Goal: Task Accomplishment & Management: Manage account settings

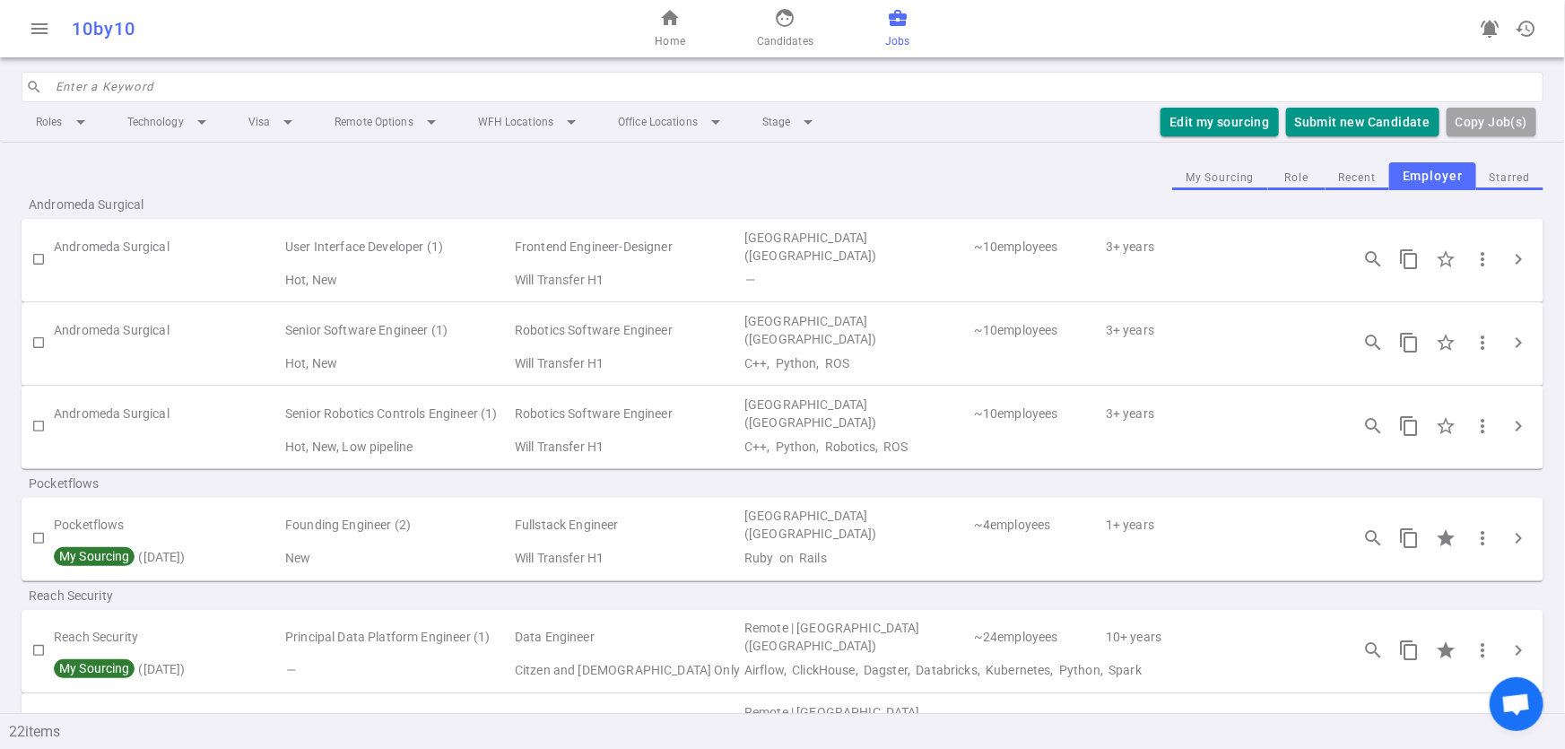
scroll to position [932, 0]
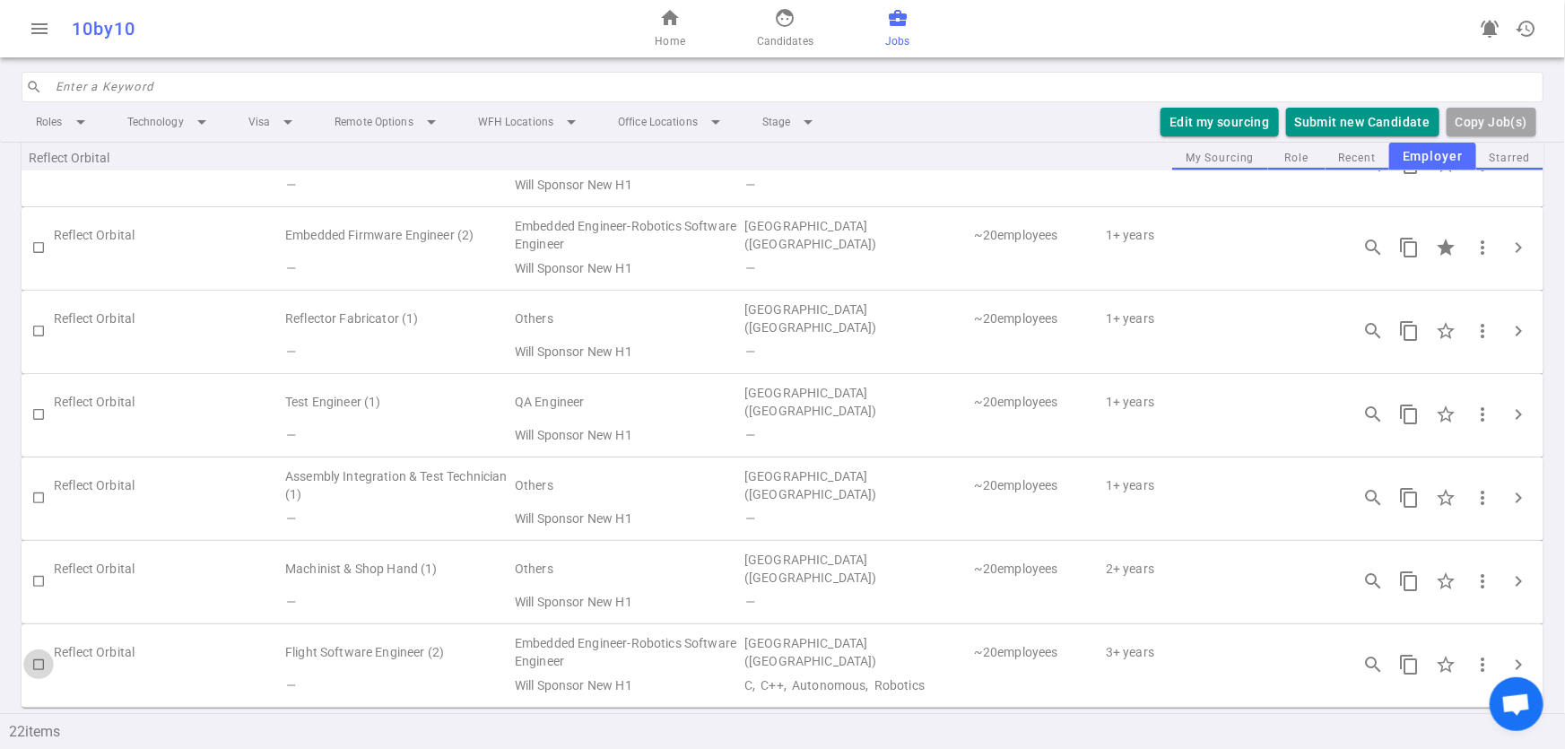
click at [45, 663] on input "checkbox" at bounding box center [38, 664] width 30 height 30
checkbox input "true"
click at [359, 648] on td "Flight Software Engineer (2)" at bounding box center [398, 651] width 230 height 41
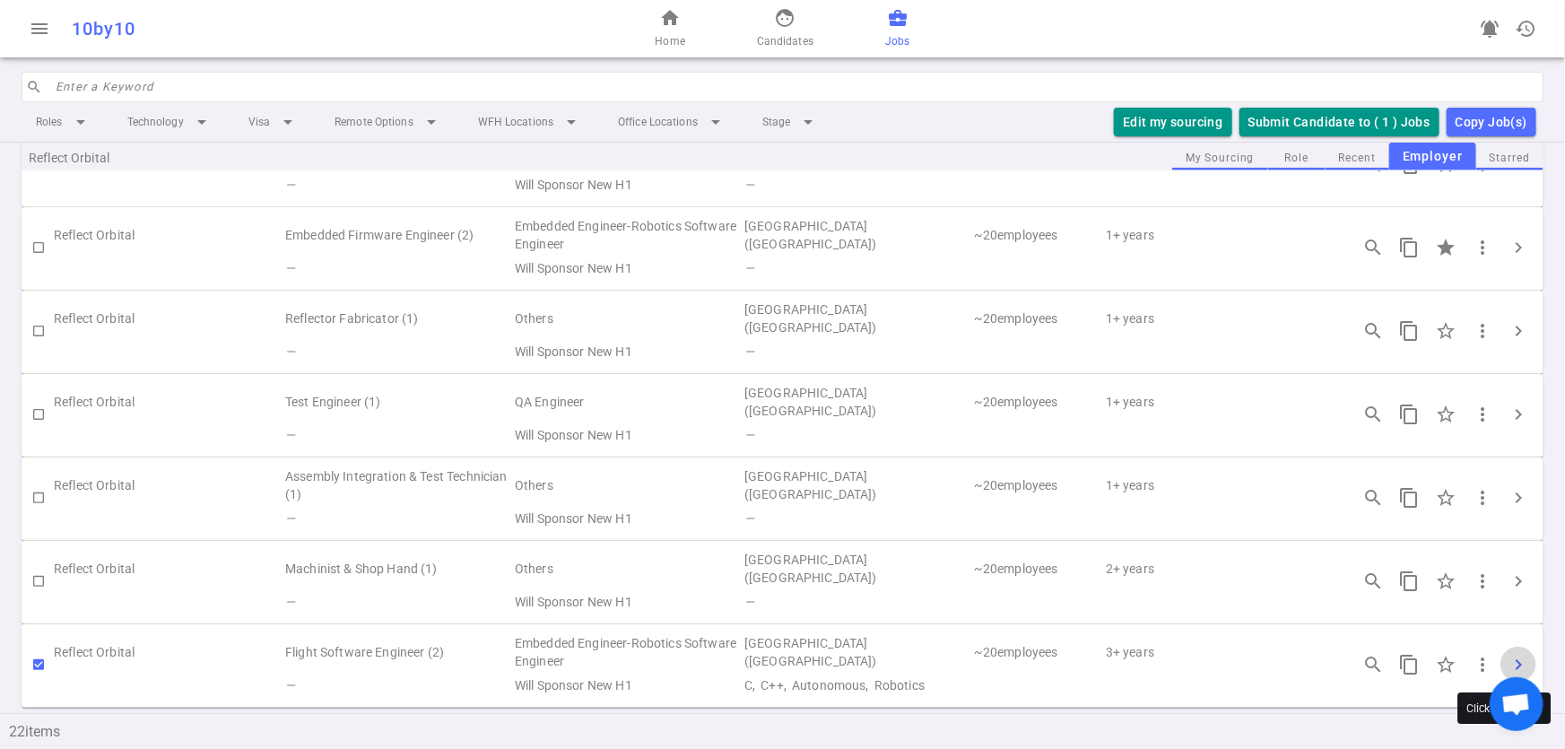
click at [1507, 670] on span "chevron_right" at bounding box center [1518, 665] width 22 height 22
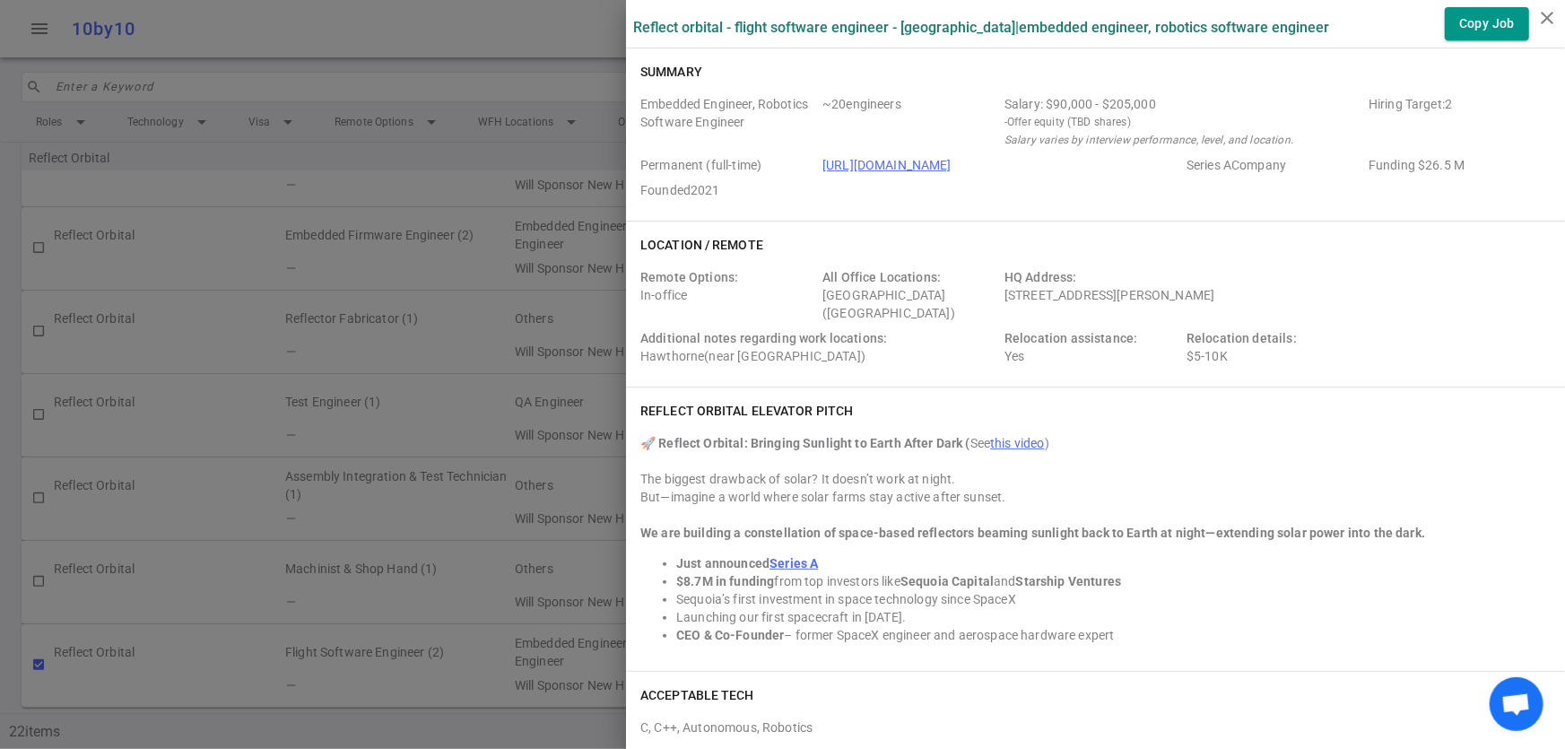
click at [361, 690] on div at bounding box center [782, 374] width 1565 height 749
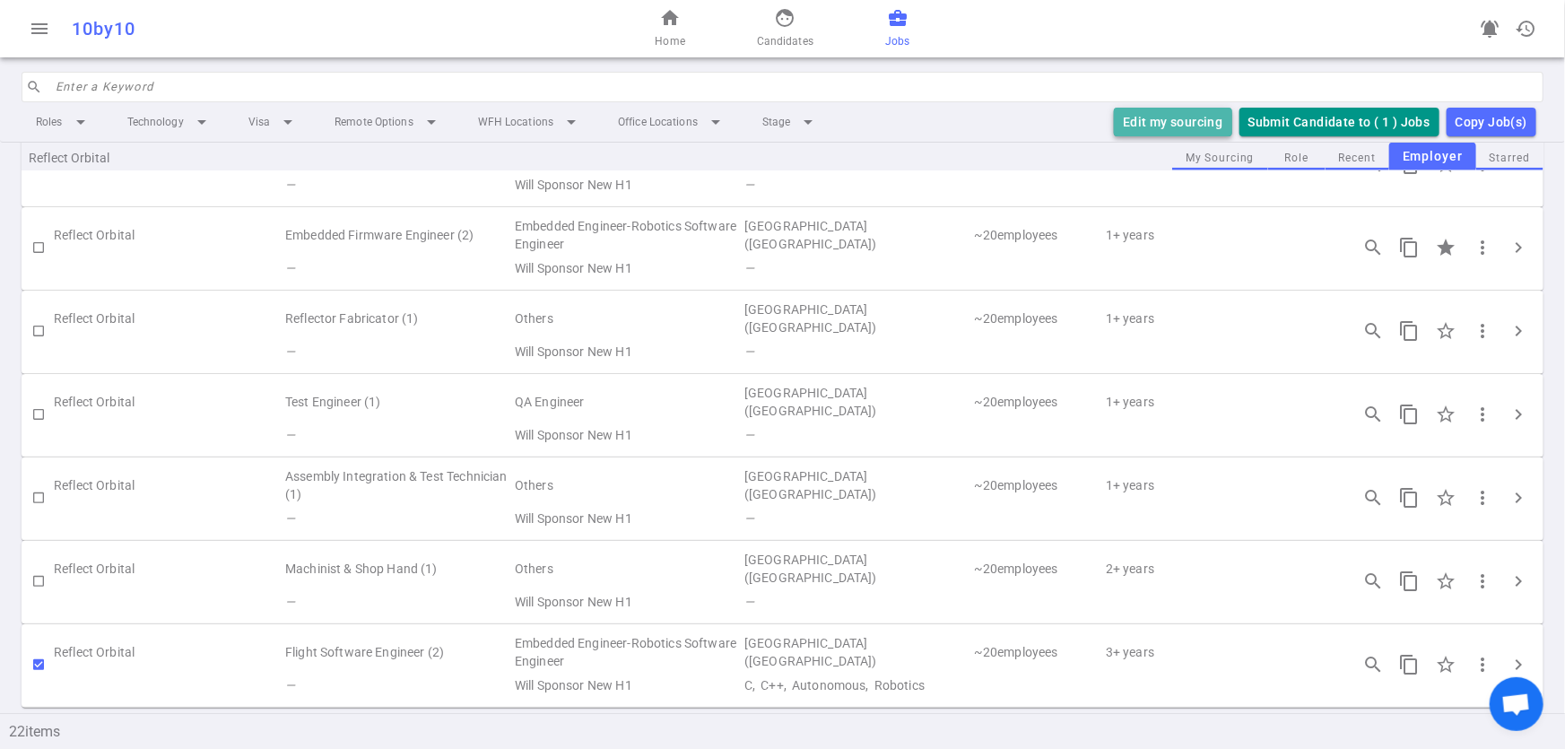
click at [1181, 119] on button "Edit my sourcing" at bounding box center [1172, 123] width 117 height 30
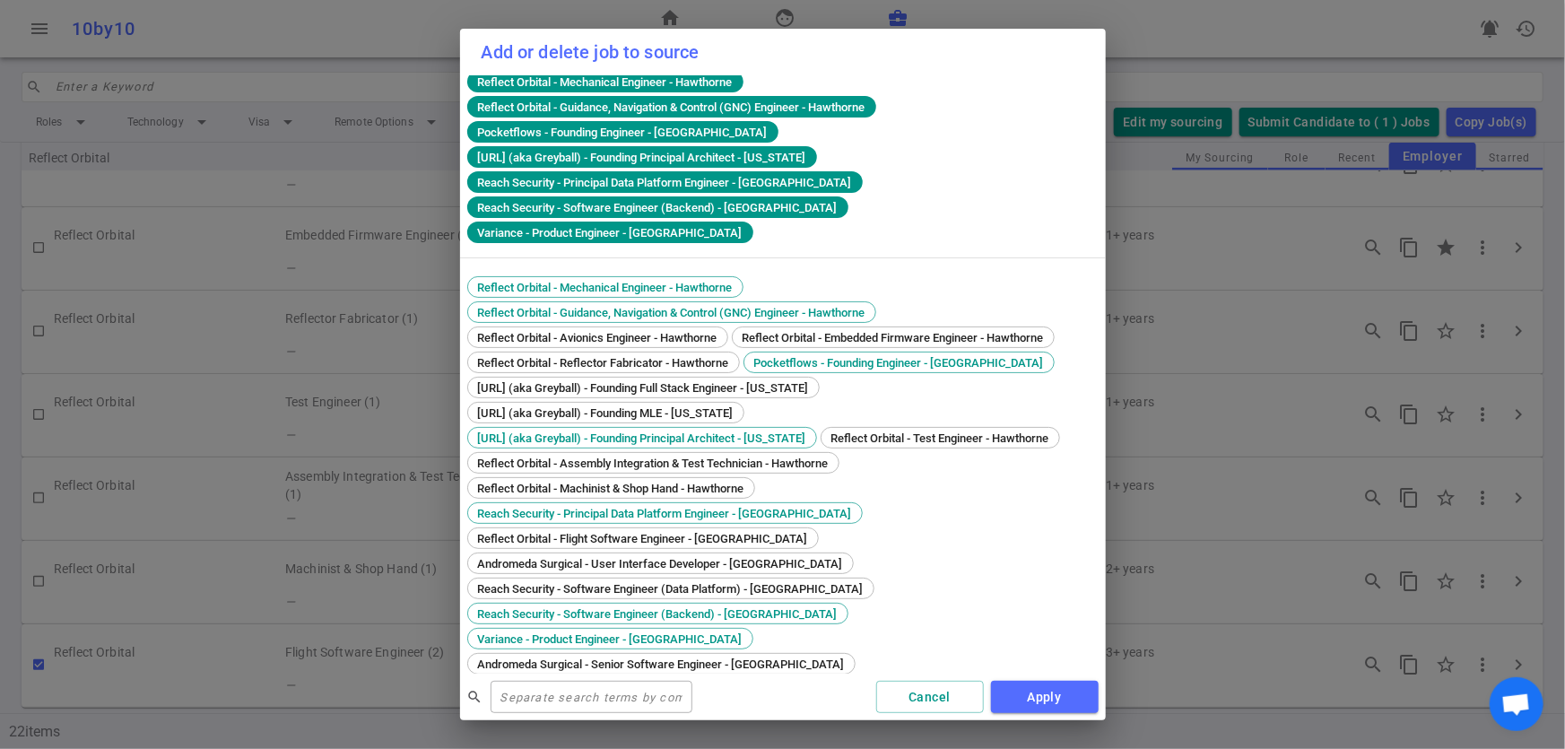
scroll to position [0, 0]
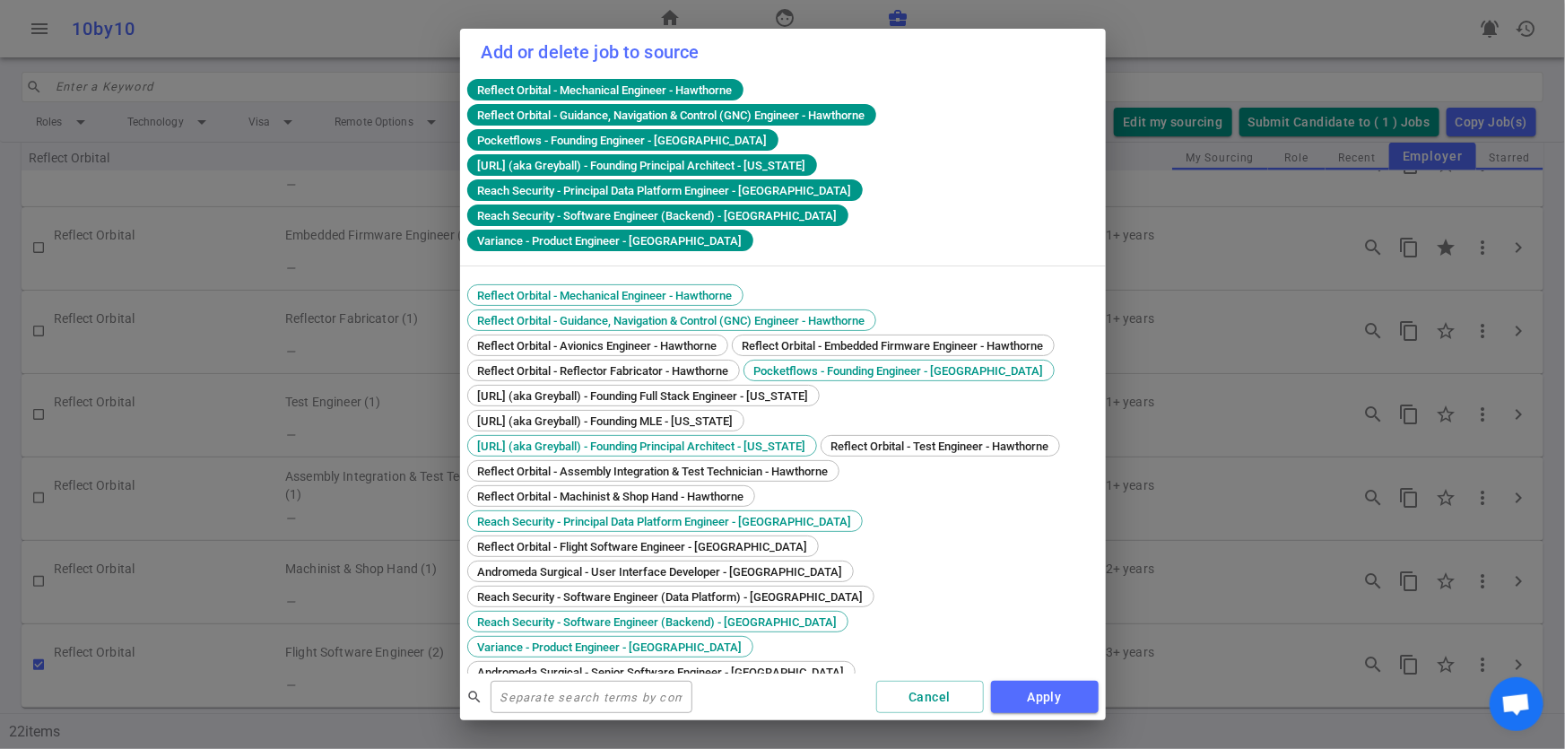
click at [325, 690] on div "Add or delete job to source Reflect Orbital - Mechanical Engineer - Hawthorne R…" at bounding box center [782, 374] width 1565 height 749
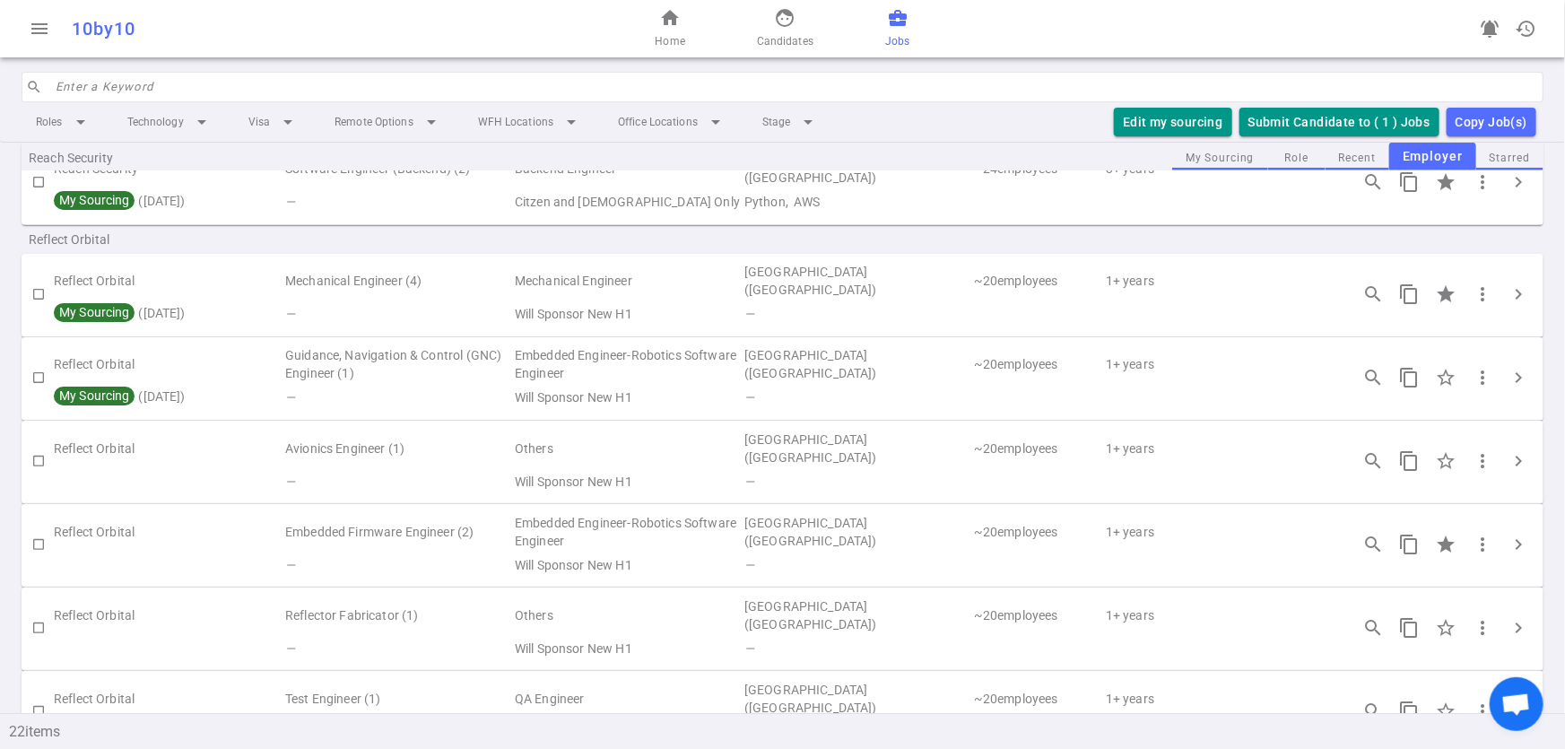
scroll to position [626, 0]
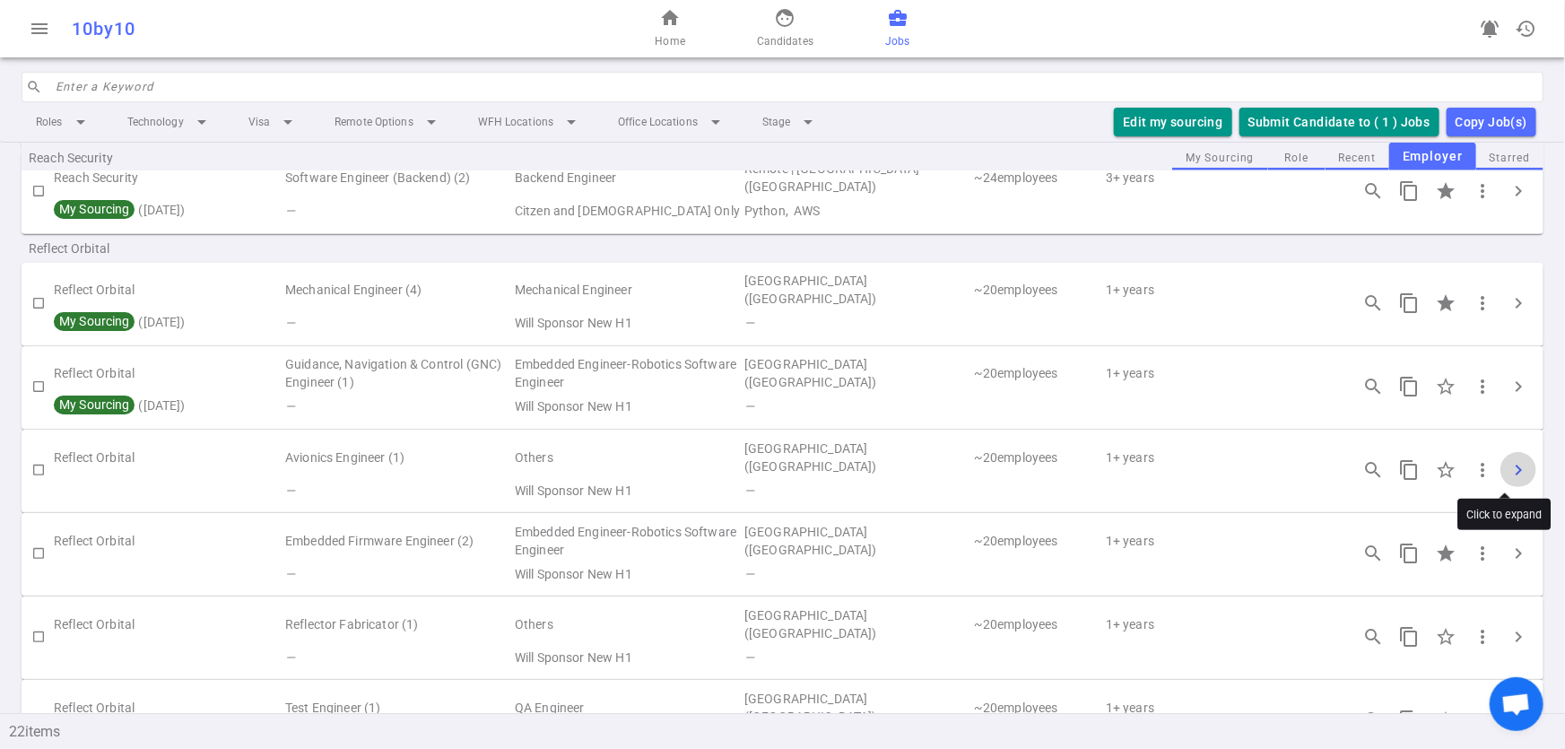
click at [1507, 472] on span "chevron_right" at bounding box center [1518, 470] width 22 height 22
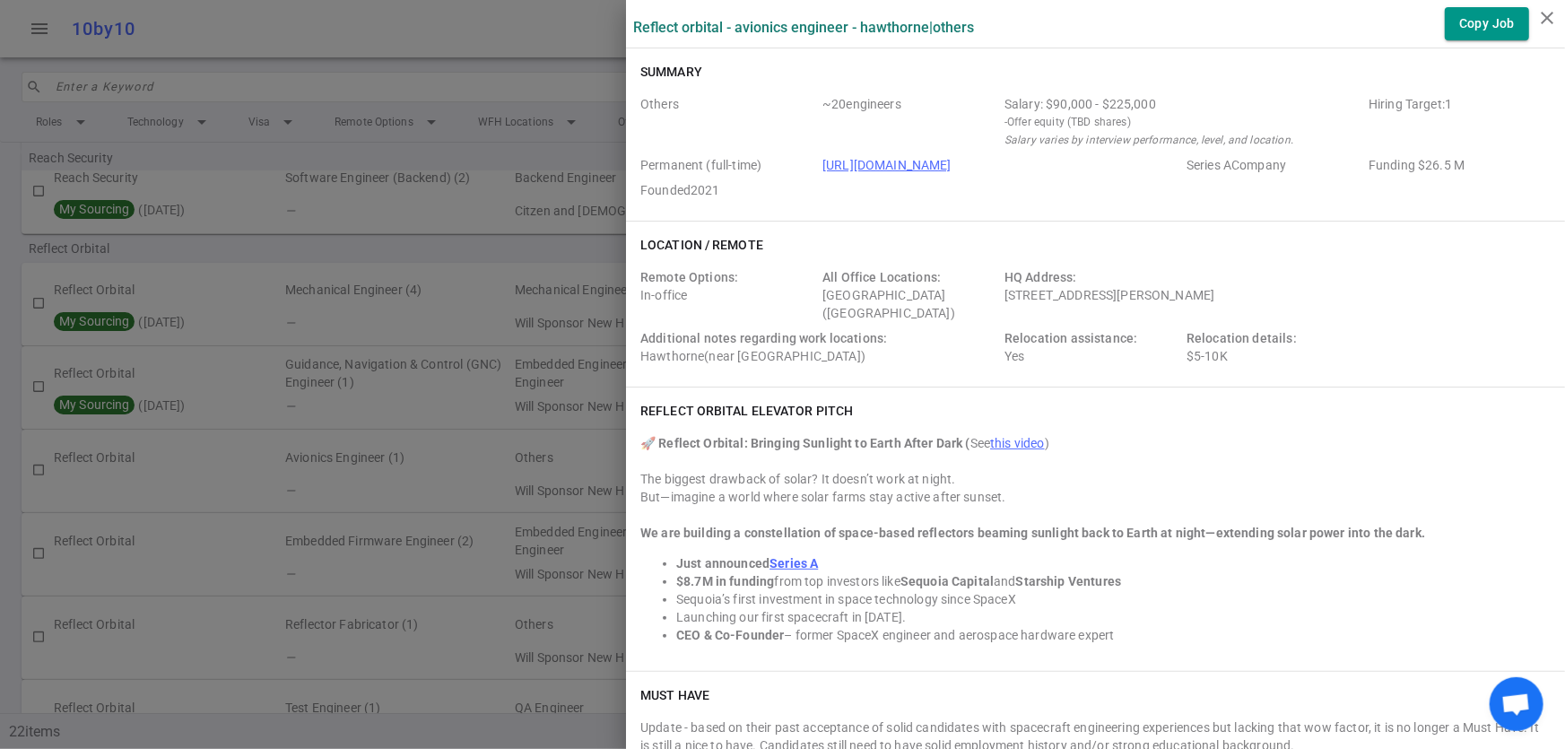
click at [476, 251] on div at bounding box center [782, 374] width 1565 height 749
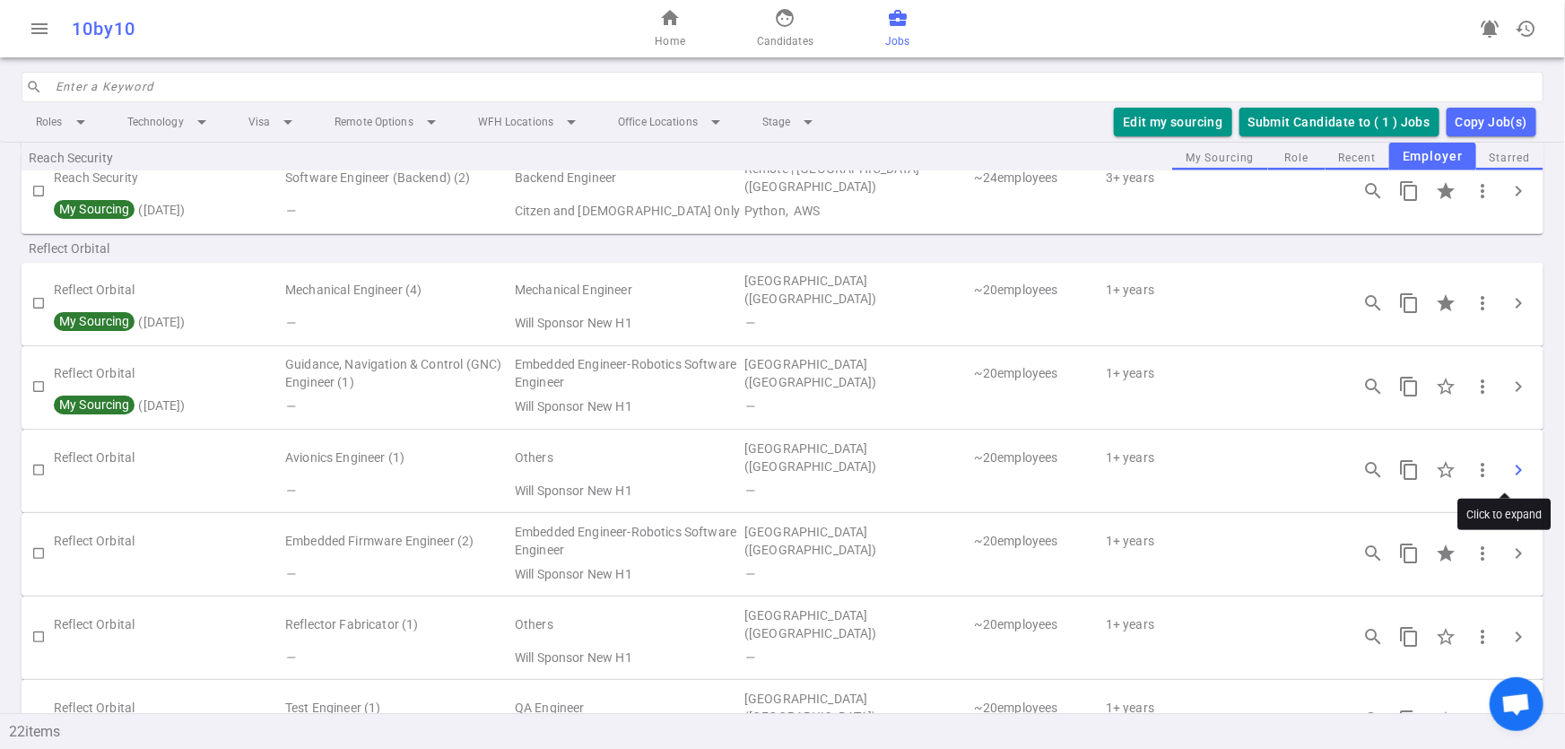
click at [1510, 473] on span "chevron_right" at bounding box center [1518, 470] width 22 height 22
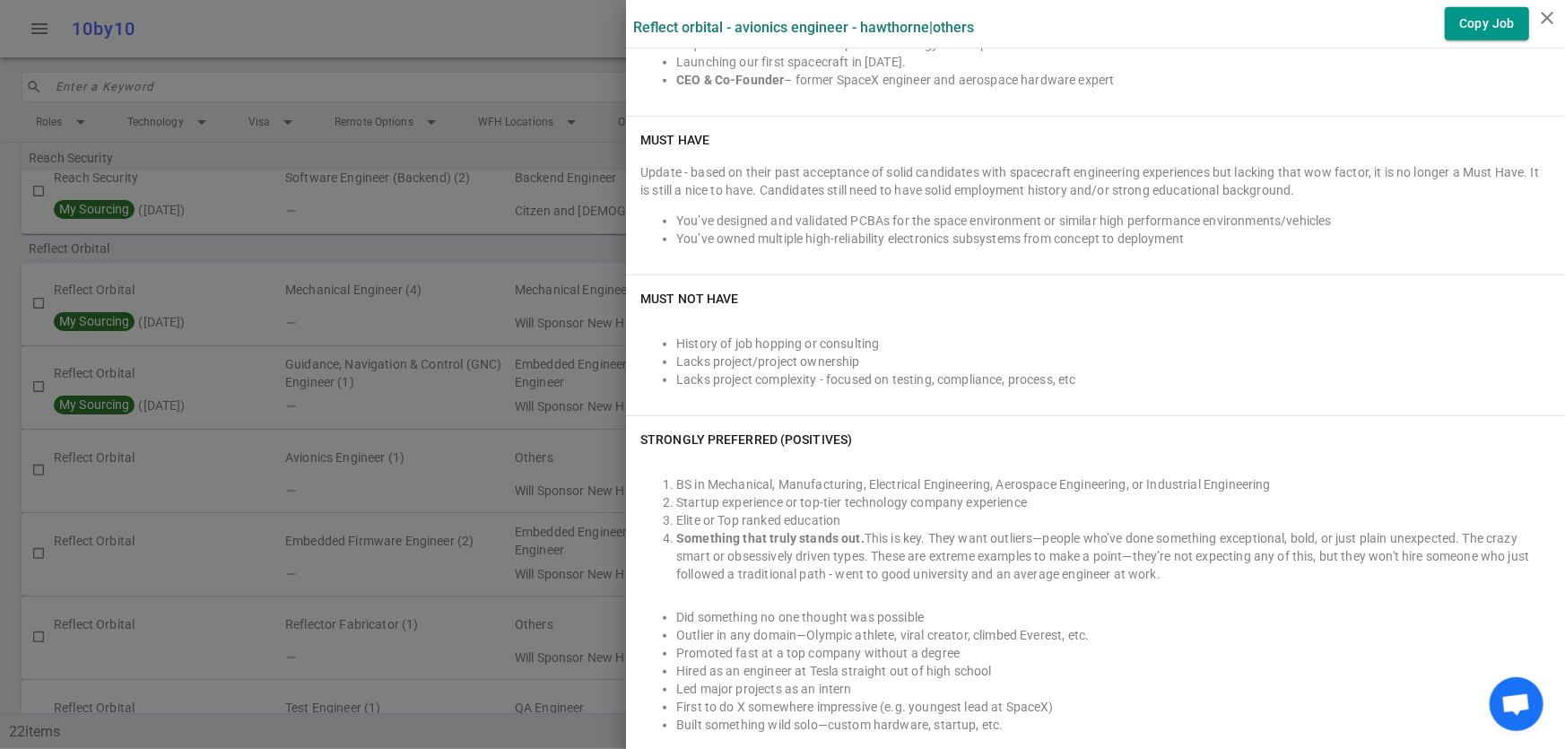
scroll to position [523, 0]
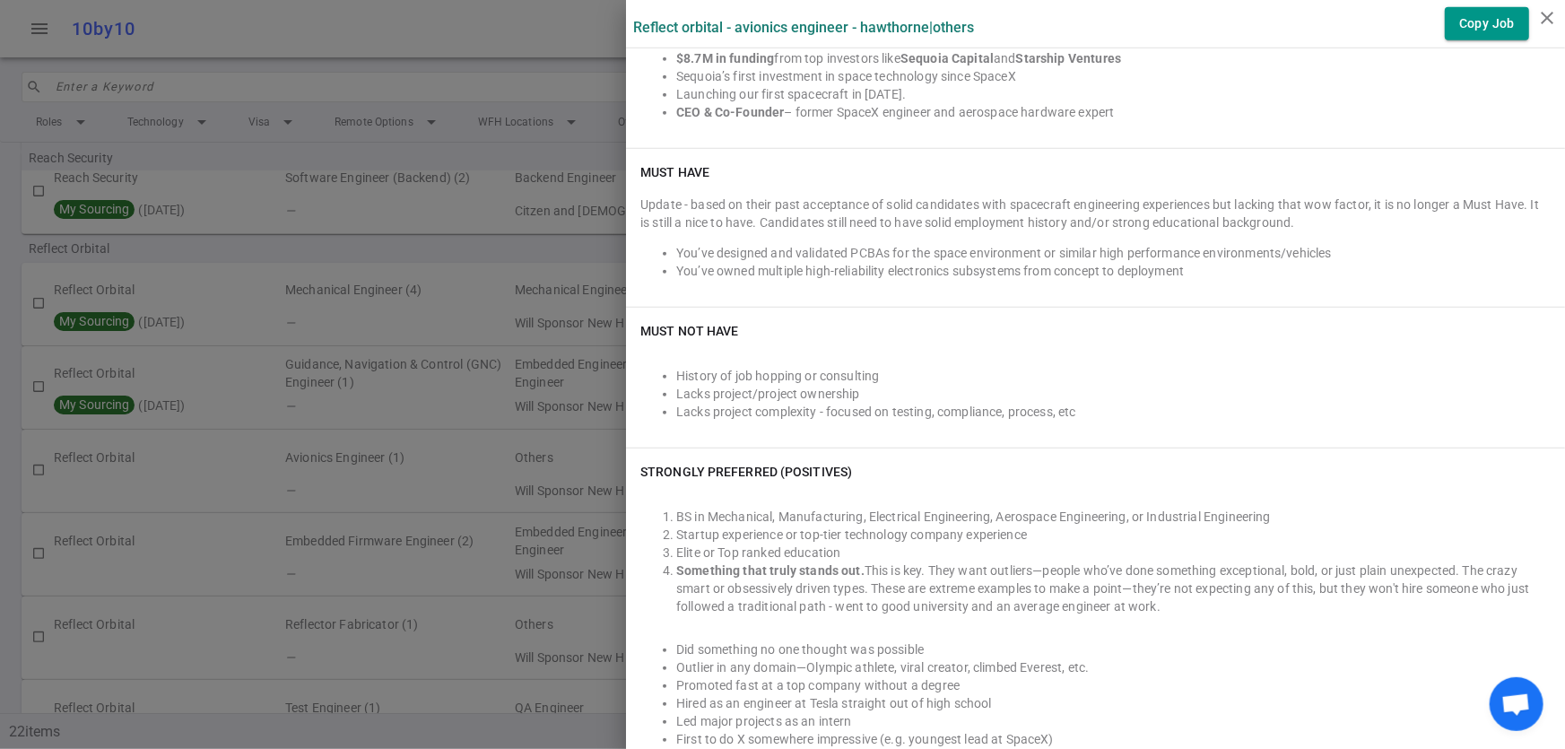
click at [333, 240] on div at bounding box center [782, 374] width 1565 height 749
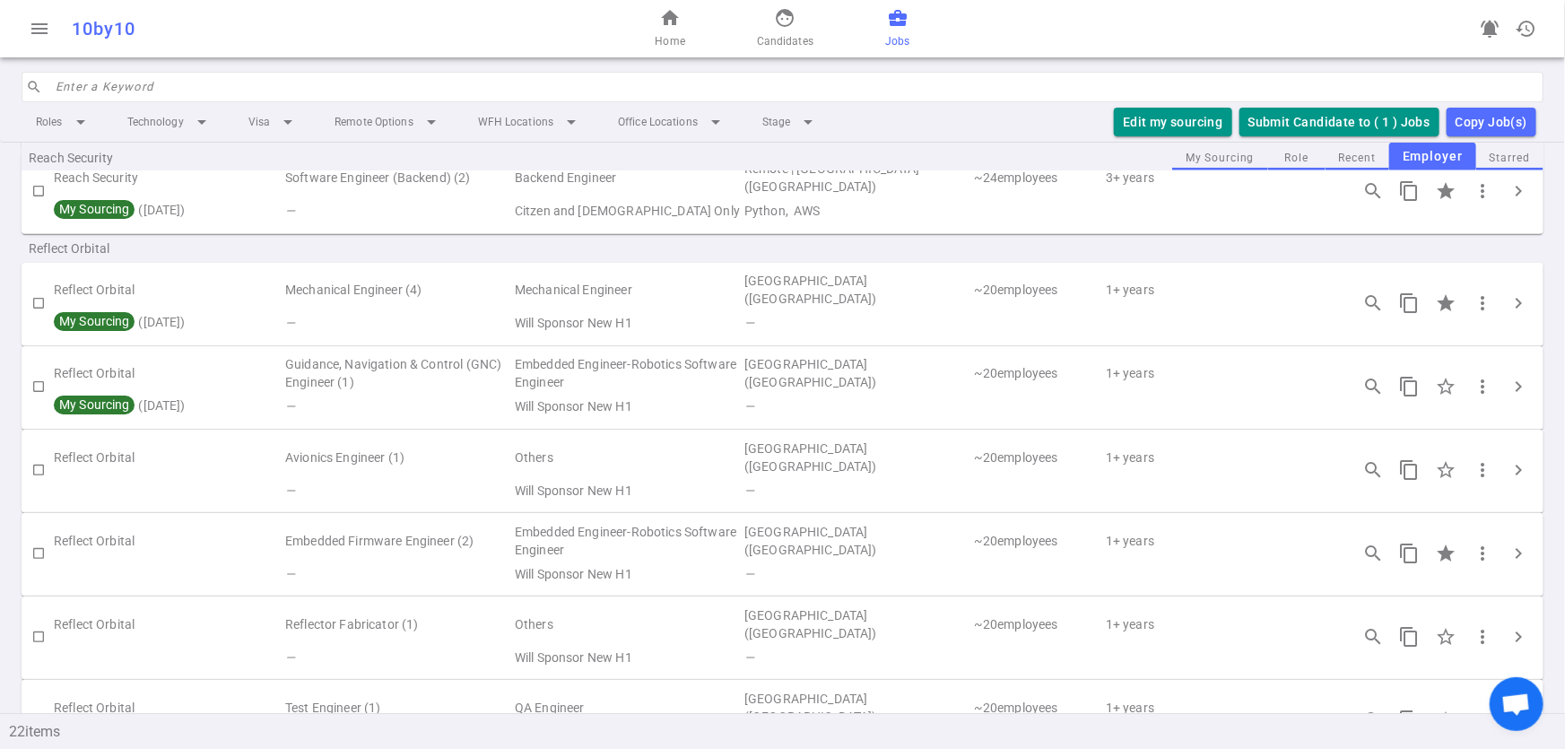
scroll to position [1157, 0]
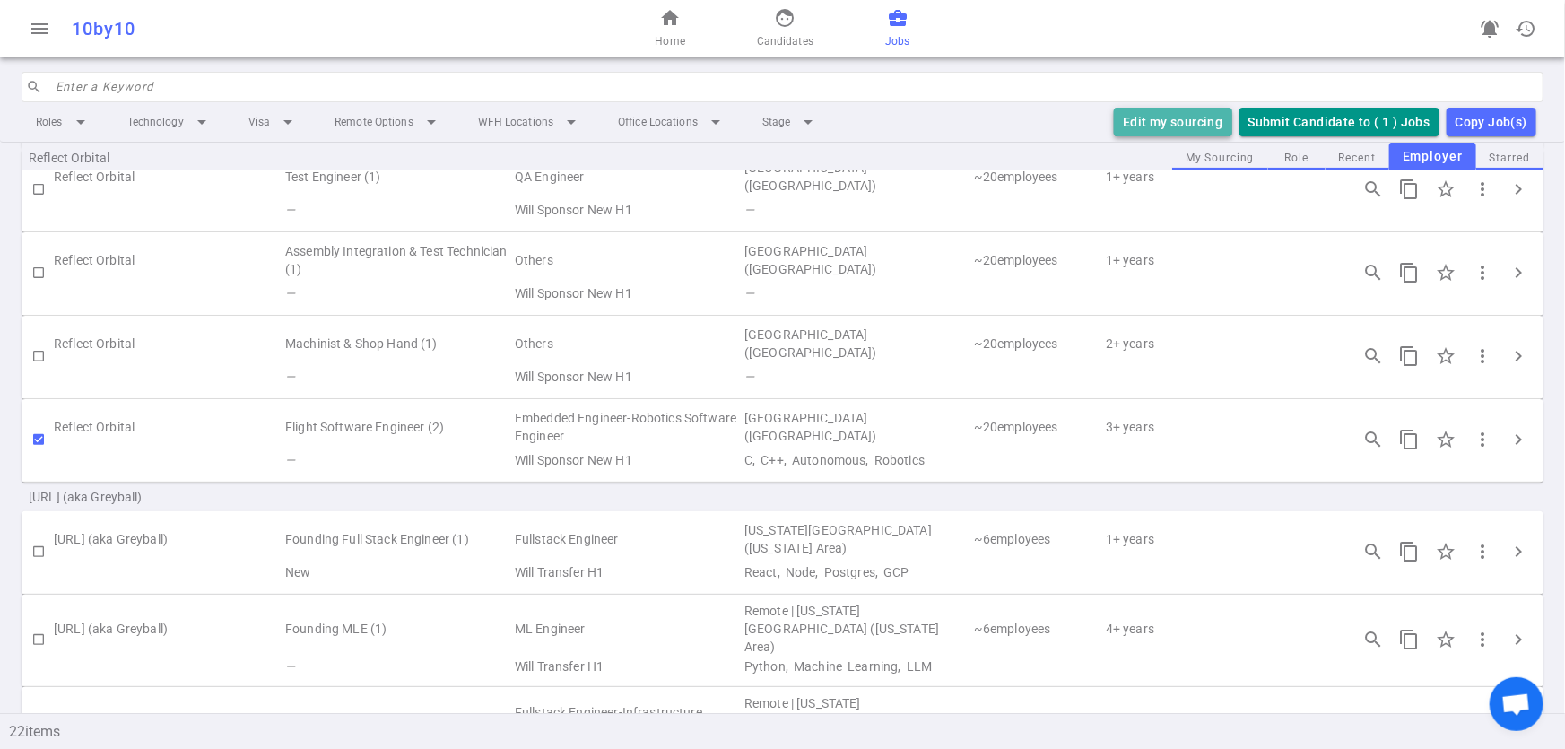
click at [1194, 131] on button "Edit my sourcing" at bounding box center [1172, 123] width 117 height 30
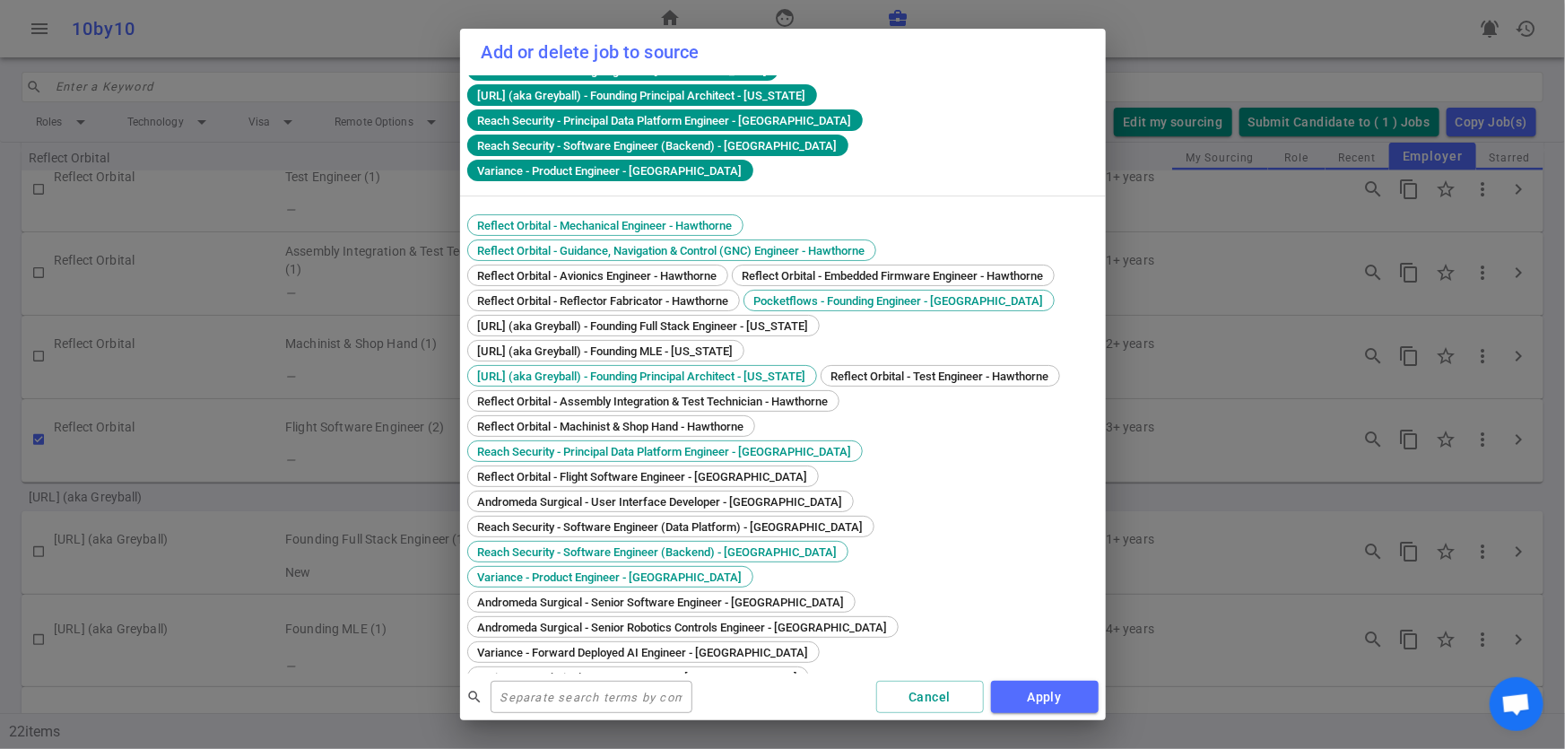
scroll to position [72, 0]
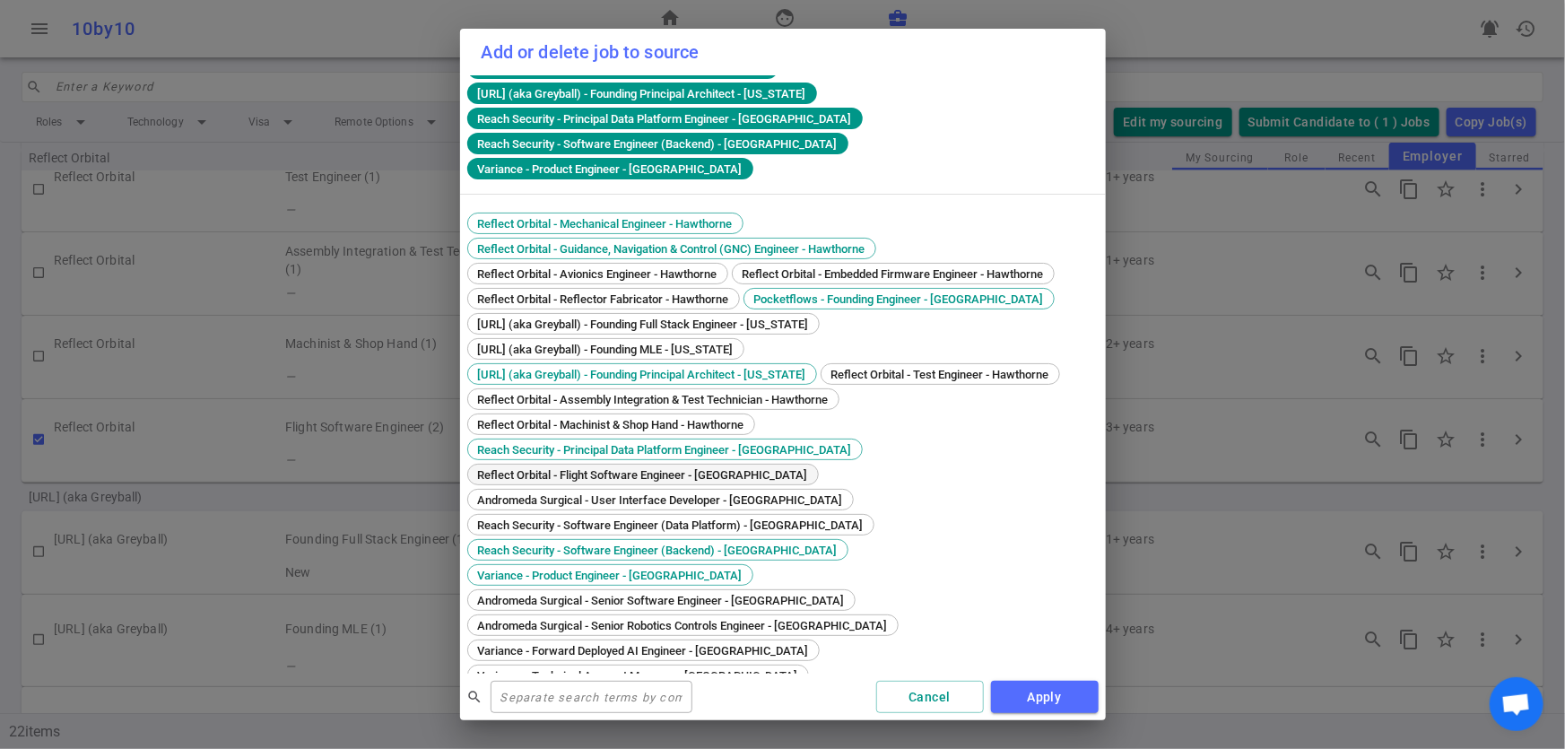
click at [635, 475] on span "Reflect Orbital - Flight Software Engineer - Hawthorne" at bounding box center [643, 474] width 343 height 13
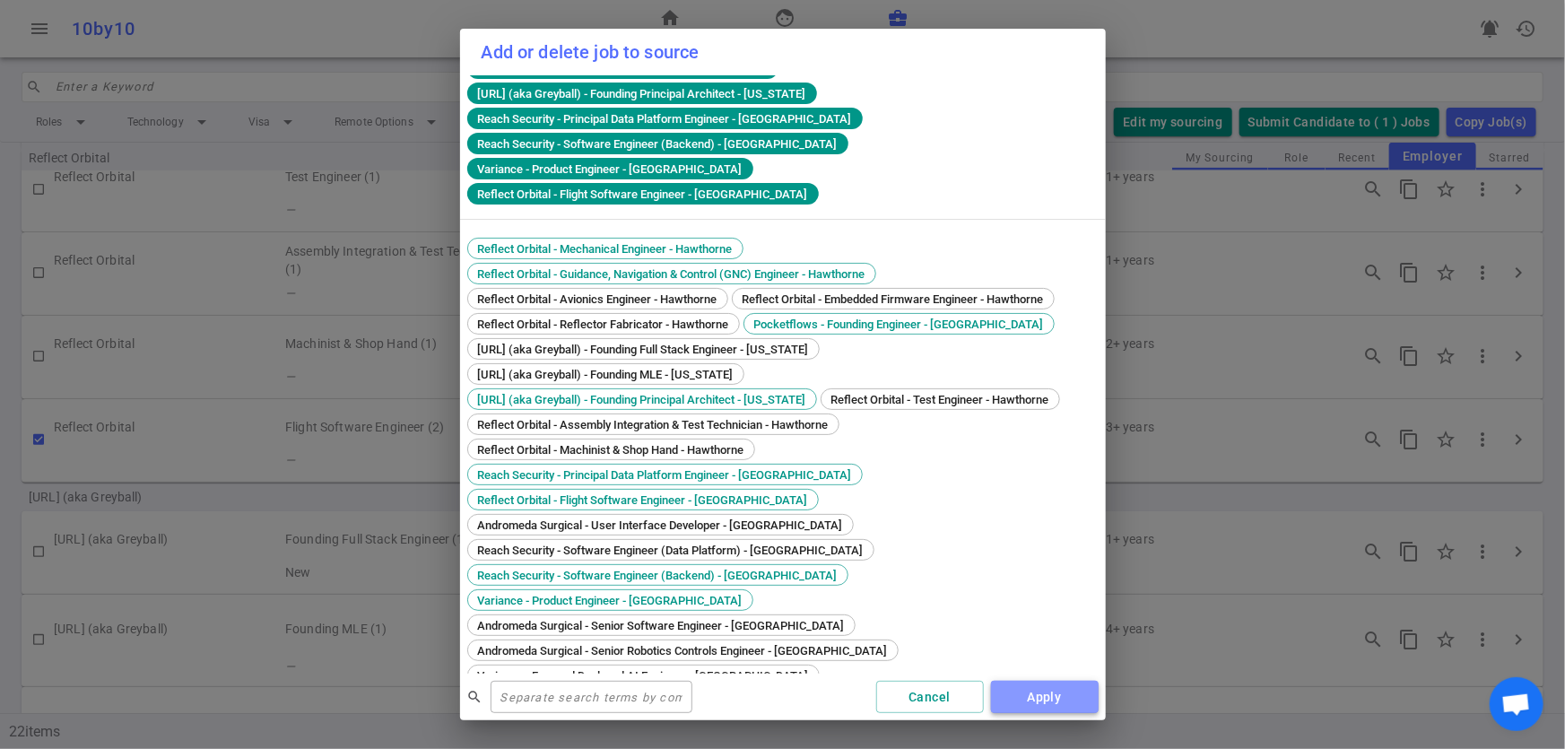
click at [1039, 706] on button "Apply" at bounding box center [1045, 697] width 108 height 33
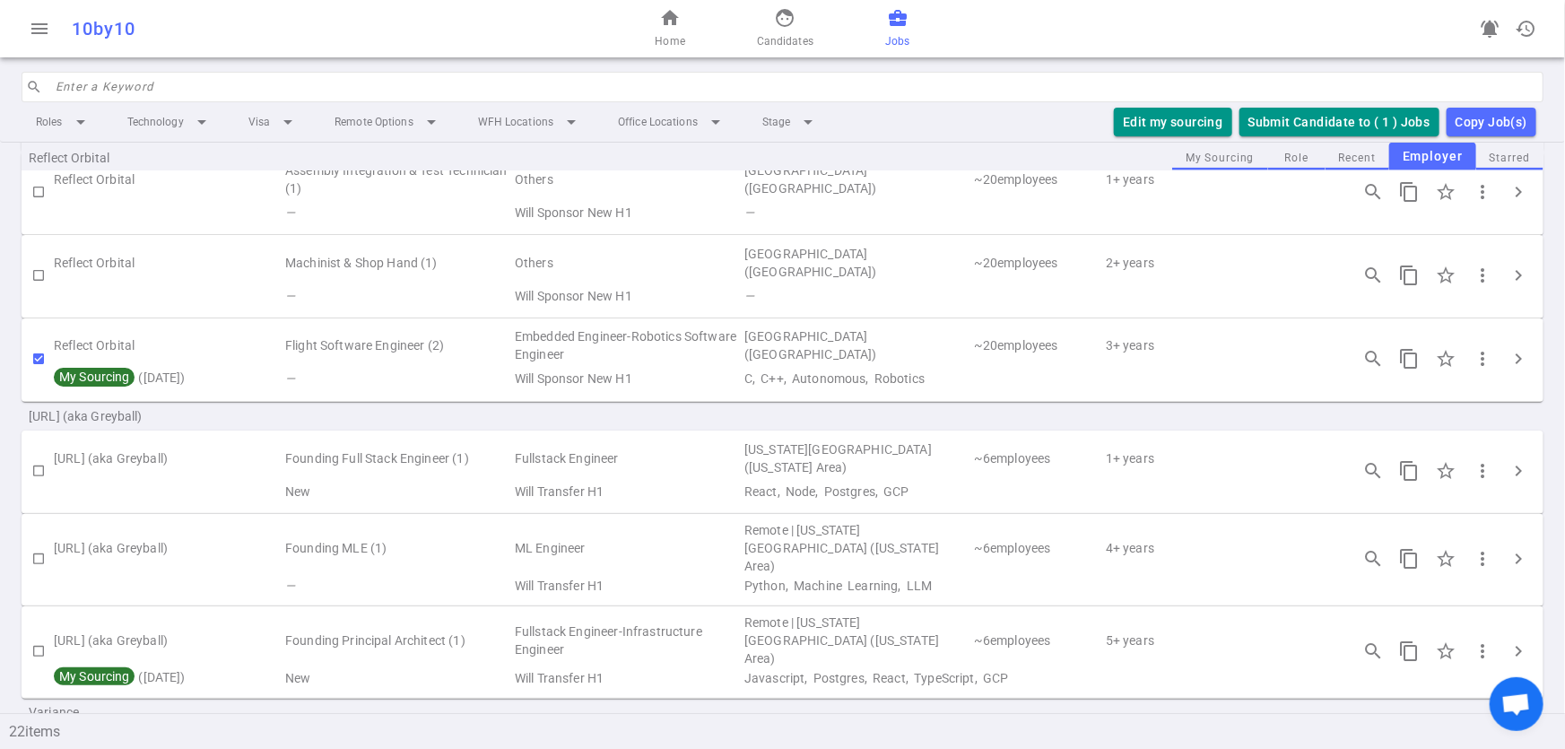
scroll to position [1501, 0]
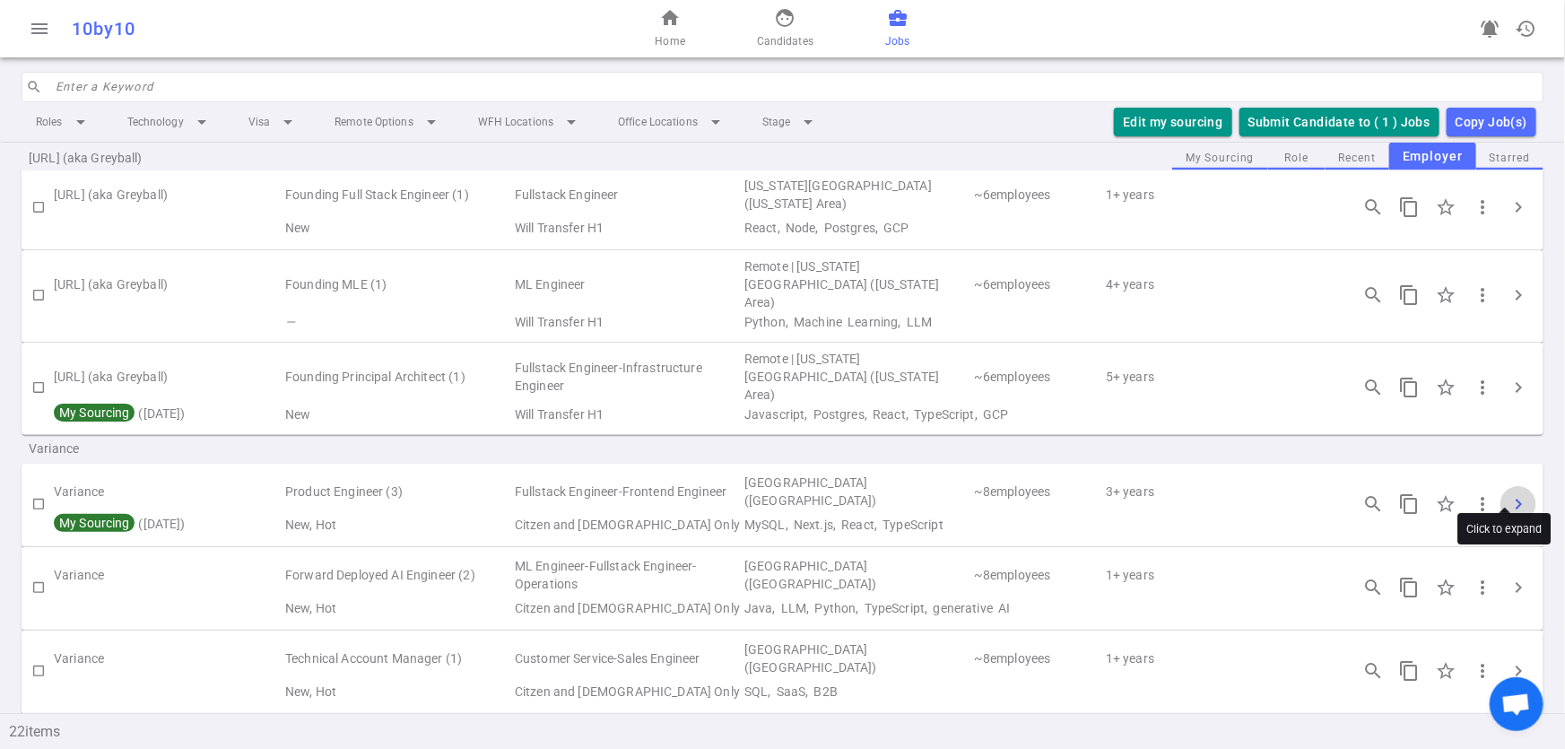
click at [1507, 493] on span "chevron_right" at bounding box center [1518, 504] width 22 height 22
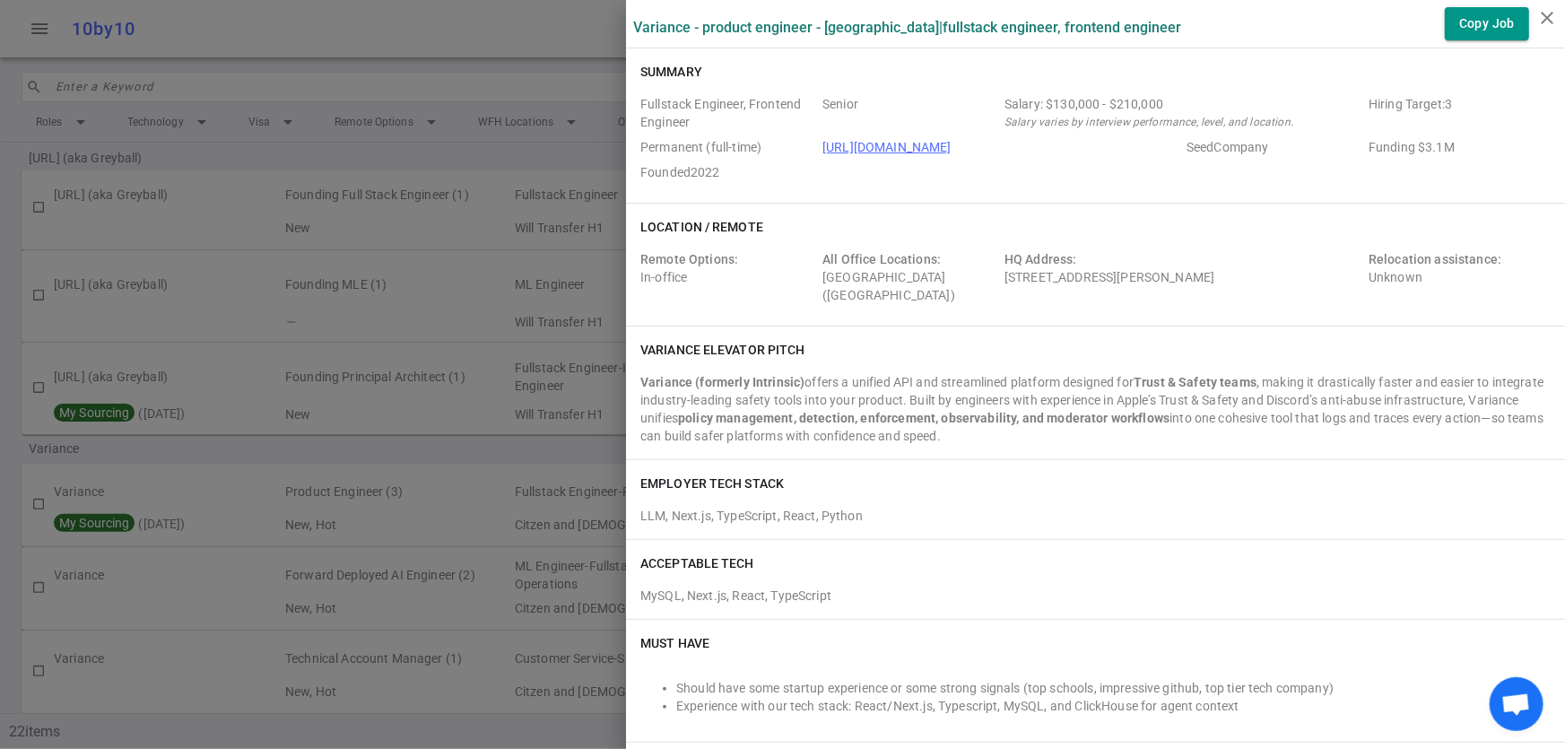
click at [370, 429] on div at bounding box center [782, 374] width 1565 height 749
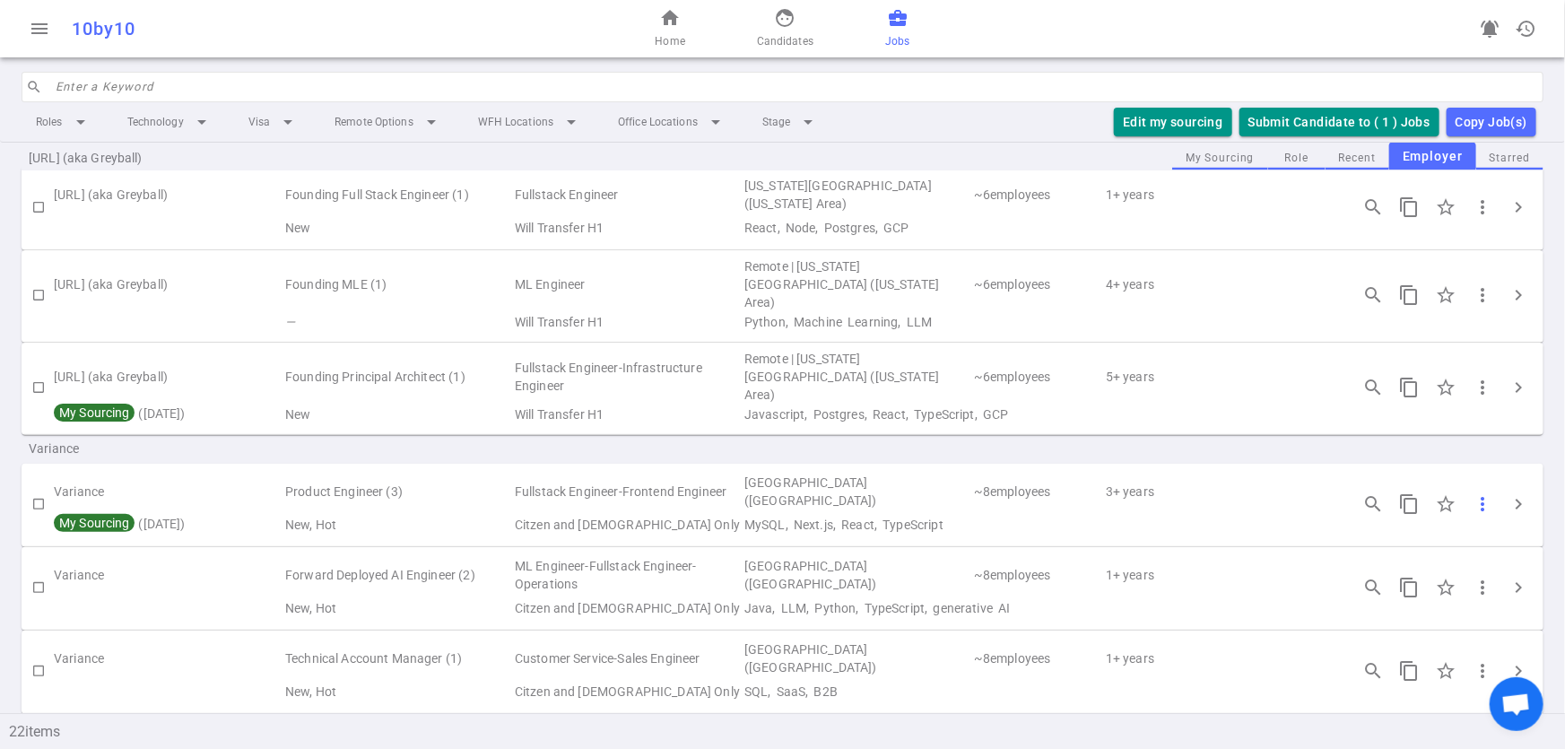
click at [1471, 493] on span "more_vert" at bounding box center [1482, 504] width 22 height 22
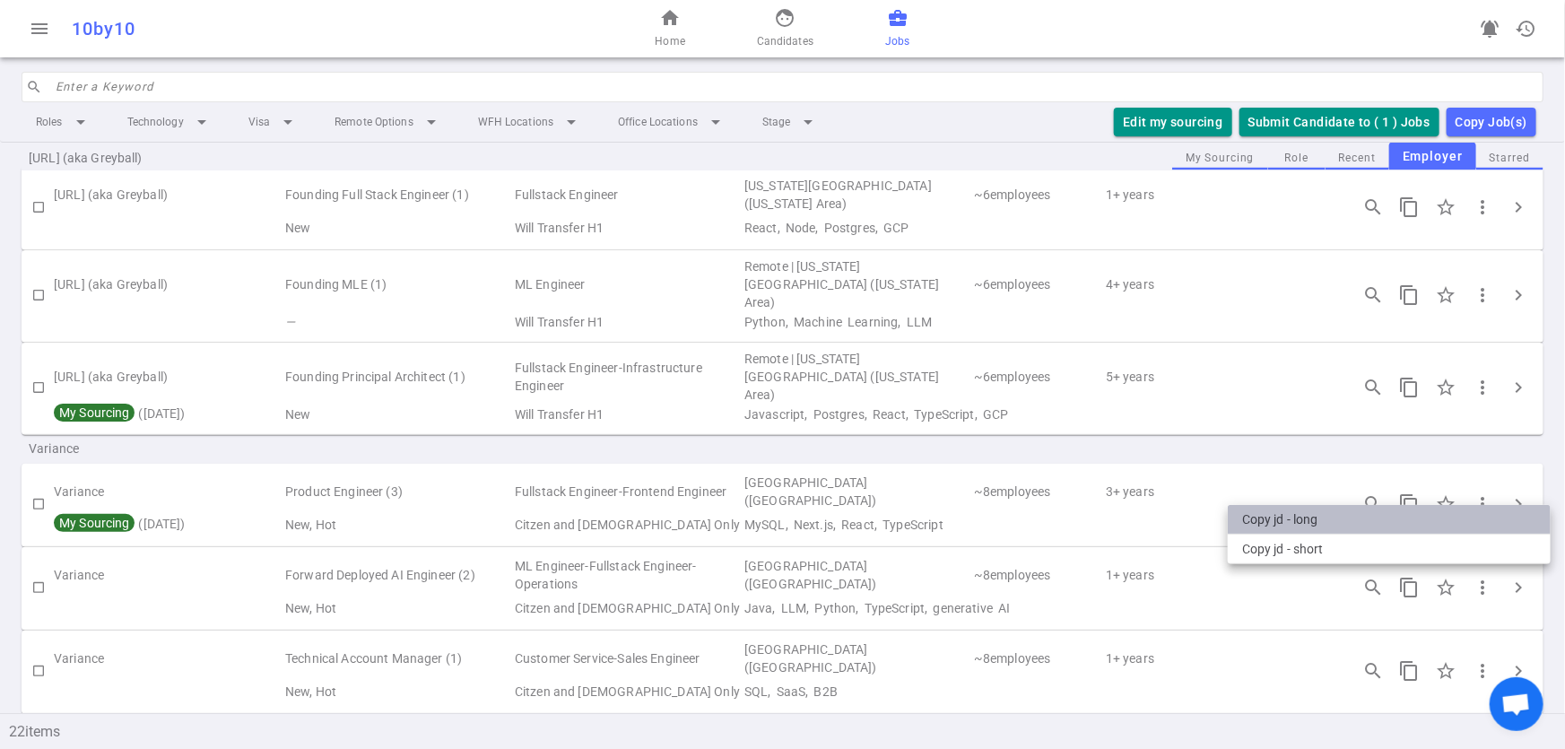
click at [1354, 529] on li "Copy JD - long" at bounding box center [1389, 520] width 323 height 30
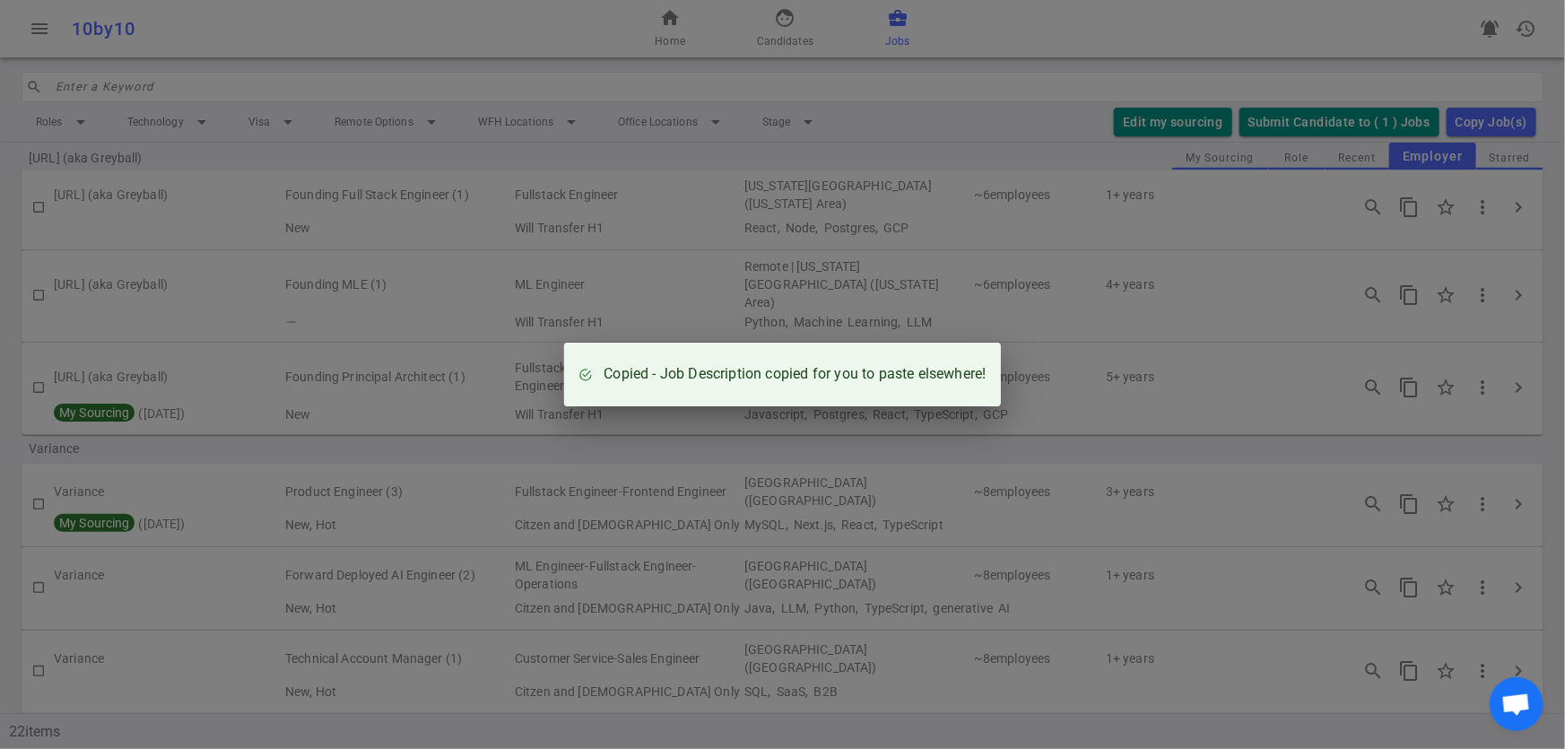
click at [1234, 425] on div "Copied - Job Description copied for you to paste elsewhere!" at bounding box center [782, 374] width 1565 height 749
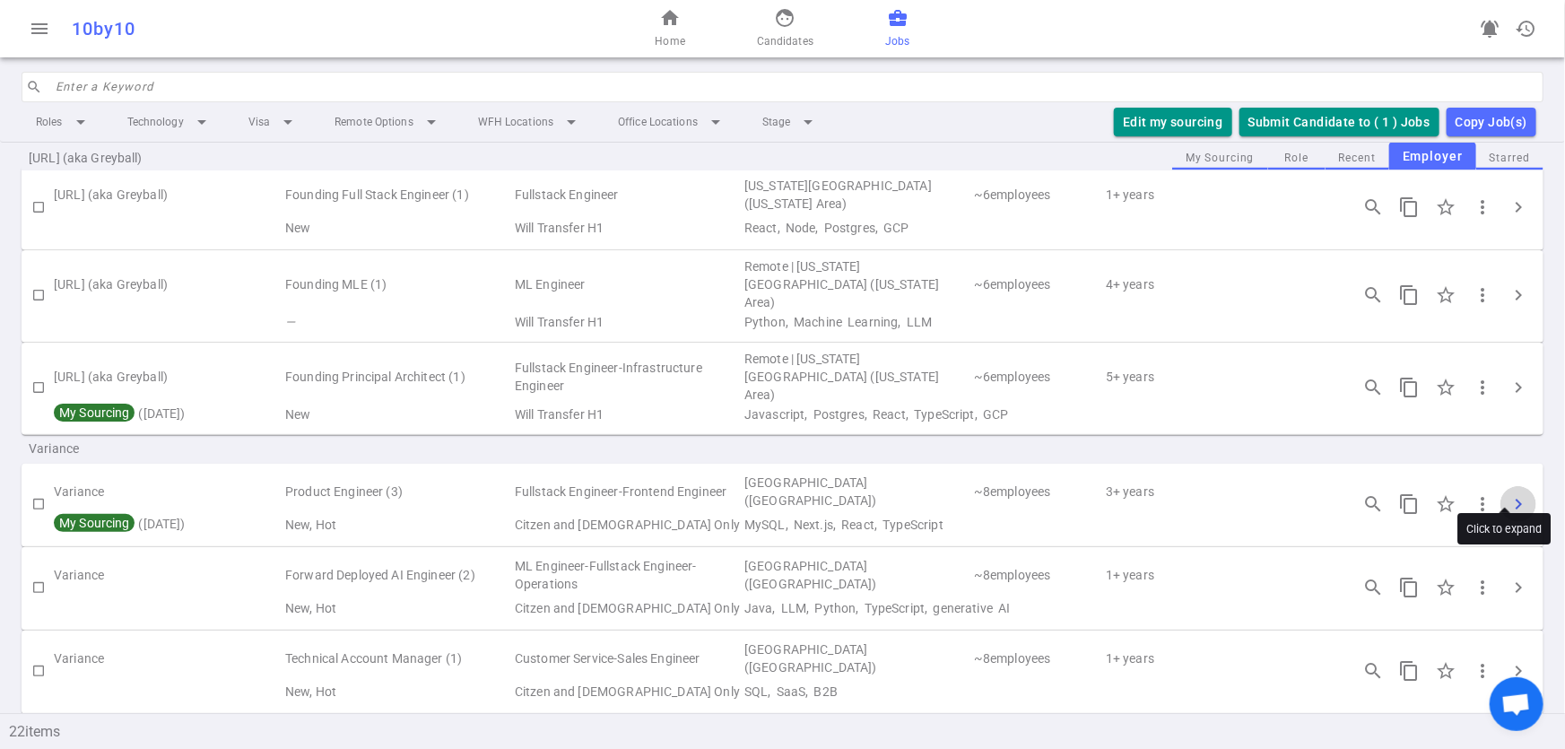
click at [1507, 493] on span "chevron_right" at bounding box center [1518, 504] width 22 height 22
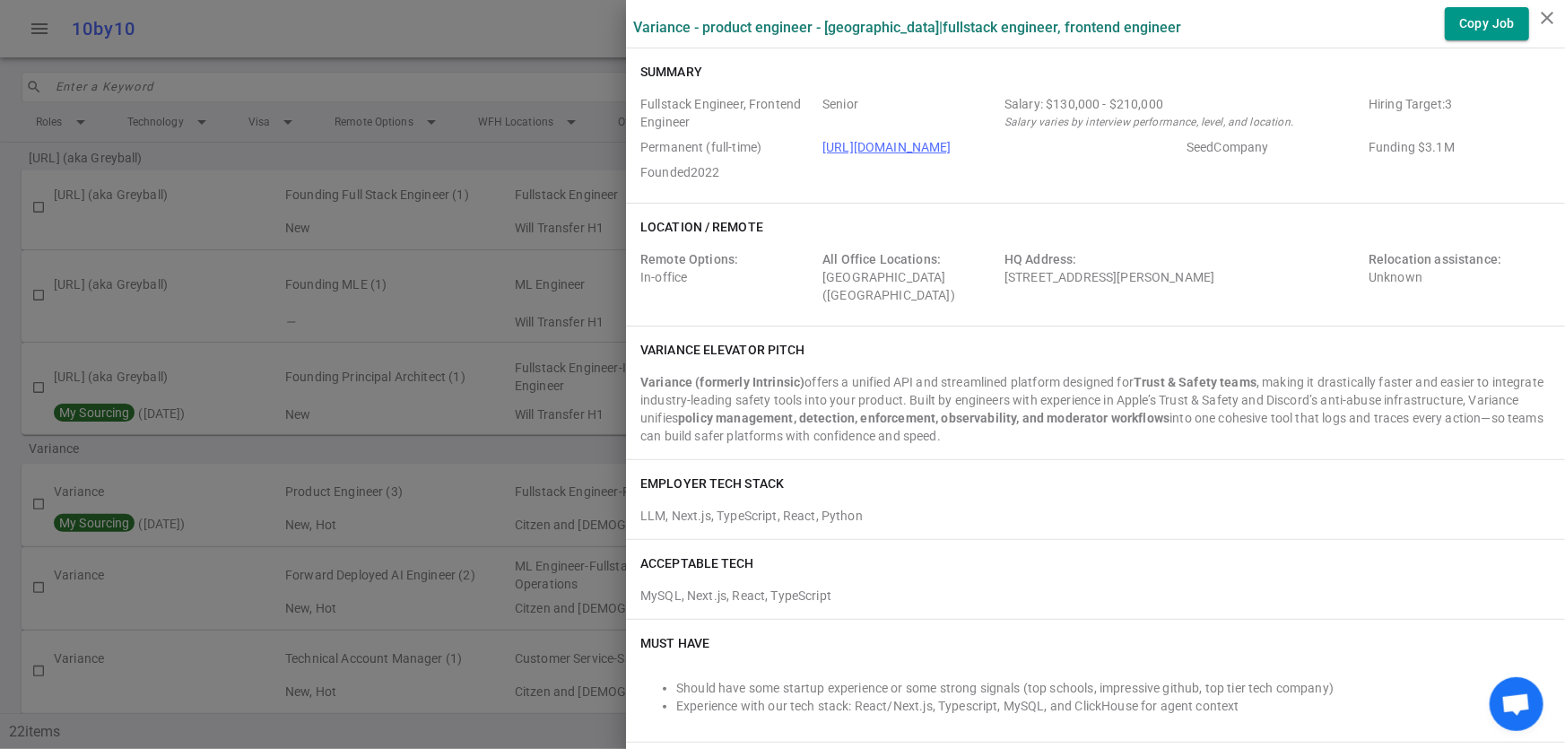
click at [633, 28] on label "Variance - Product Engineer - San Francisco | Fullstack Engineer, Frontend Engi…" at bounding box center [907, 27] width 548 height 17
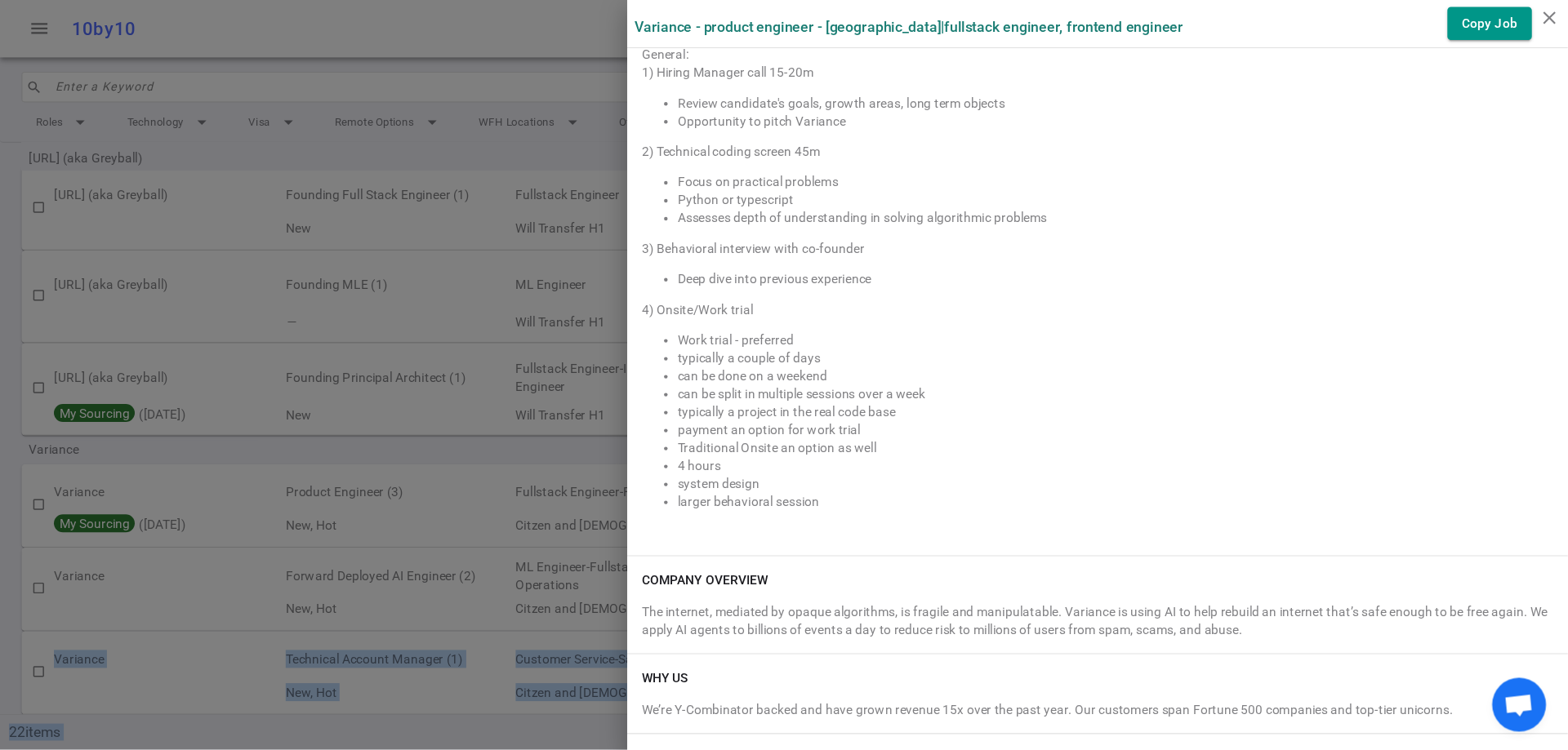
scroll to position [1873, 0]
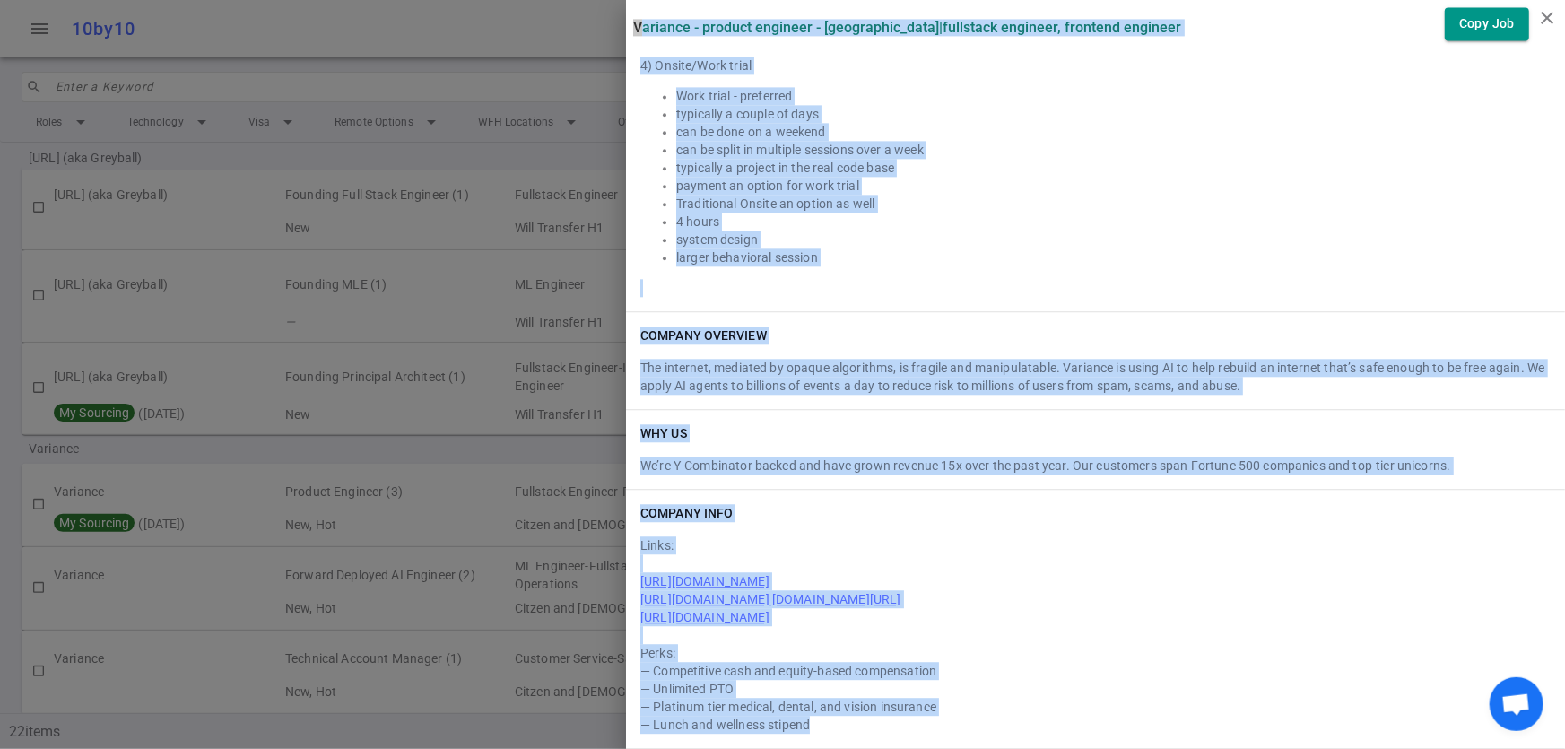
drag, startPoint x: 620, startPoint y: 27, endPoint x: 1173, endPoint y: 722, distance: 887.7
copy div "Variance - Product Engineer - San Francisco | Fullstack Engineer, Frontend Engi…"
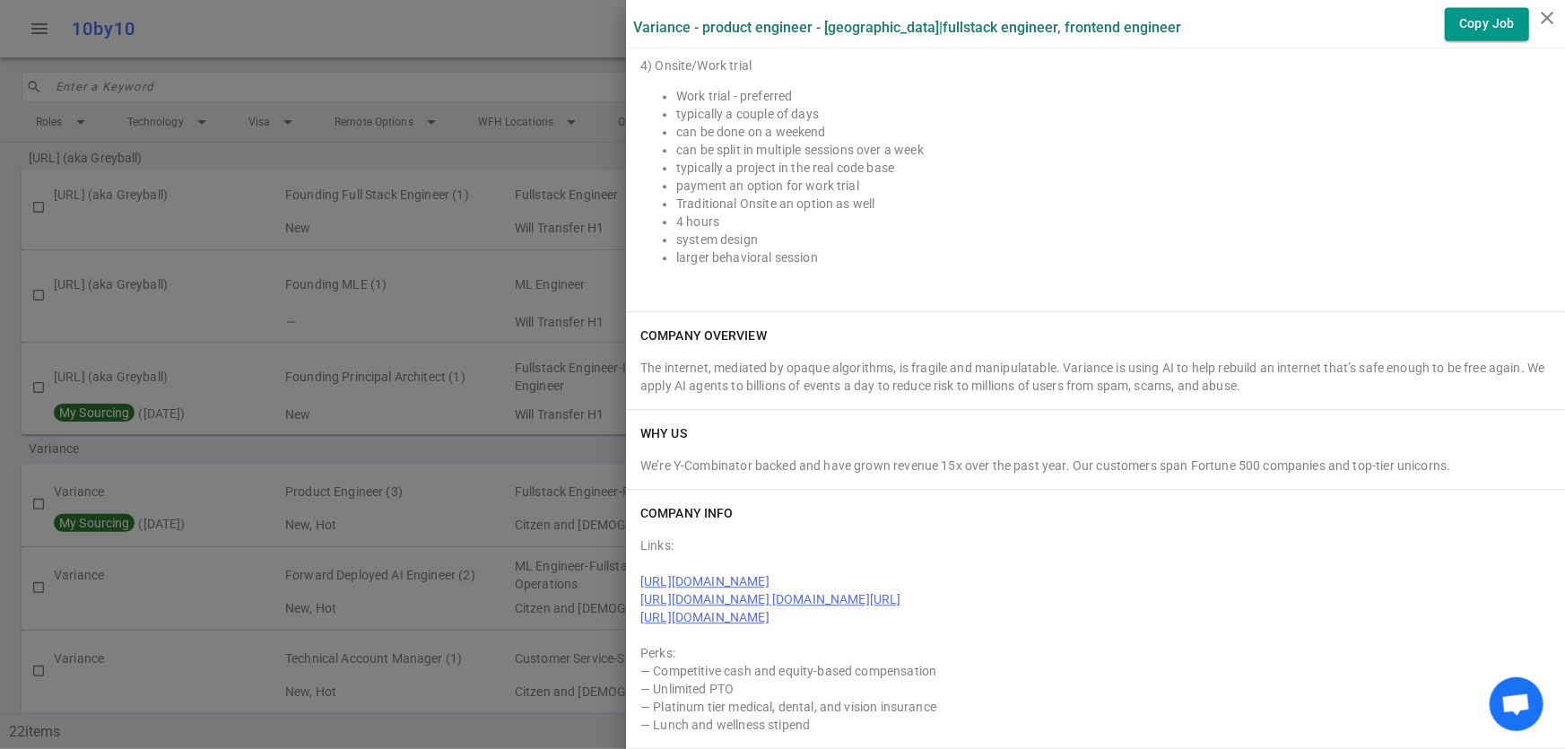
click at [373, 141] on div at bounding box center [782, 374] width 1565 height 749
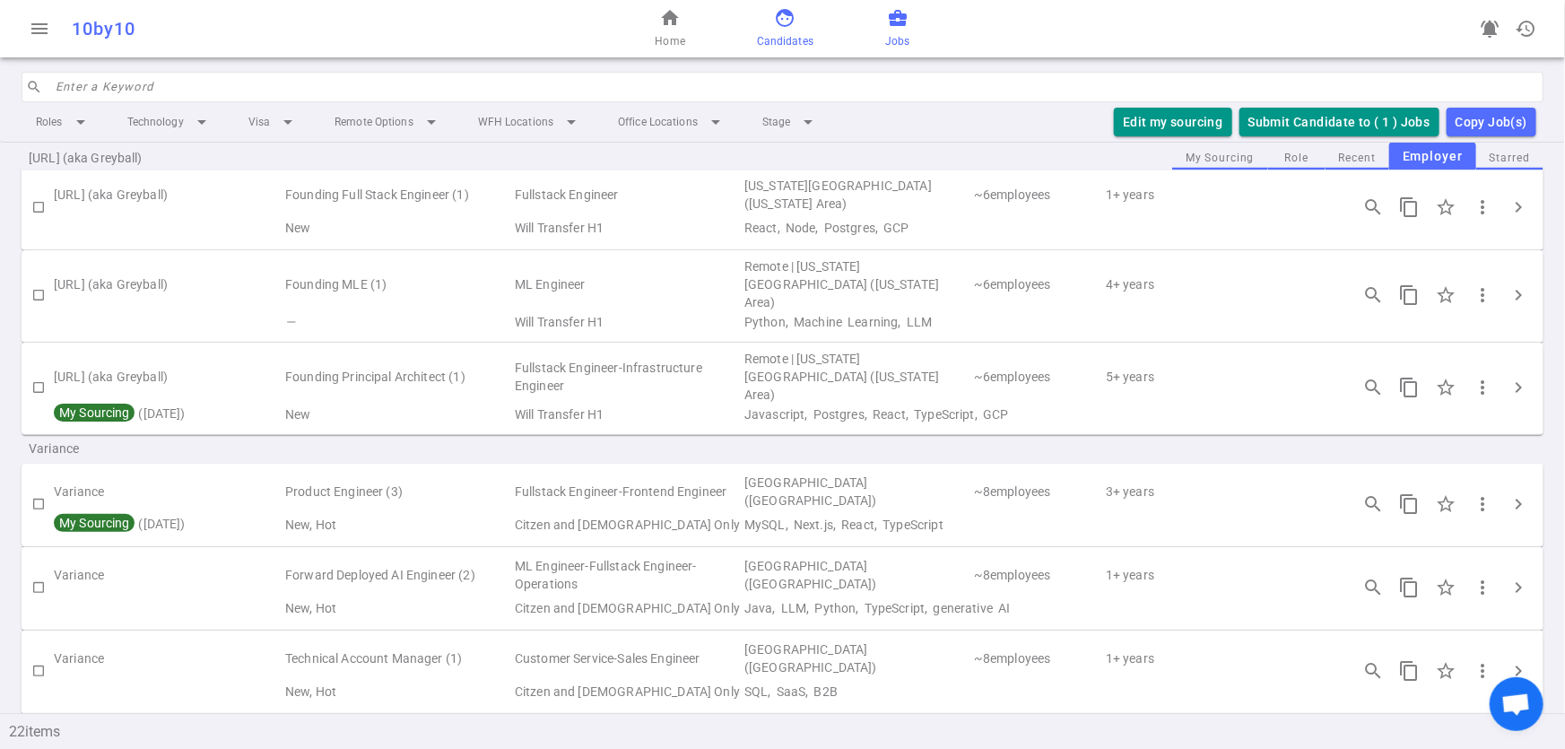
click at [795, 47] on span "Candidates" at bounding box center [785, 41] width 56 height 18
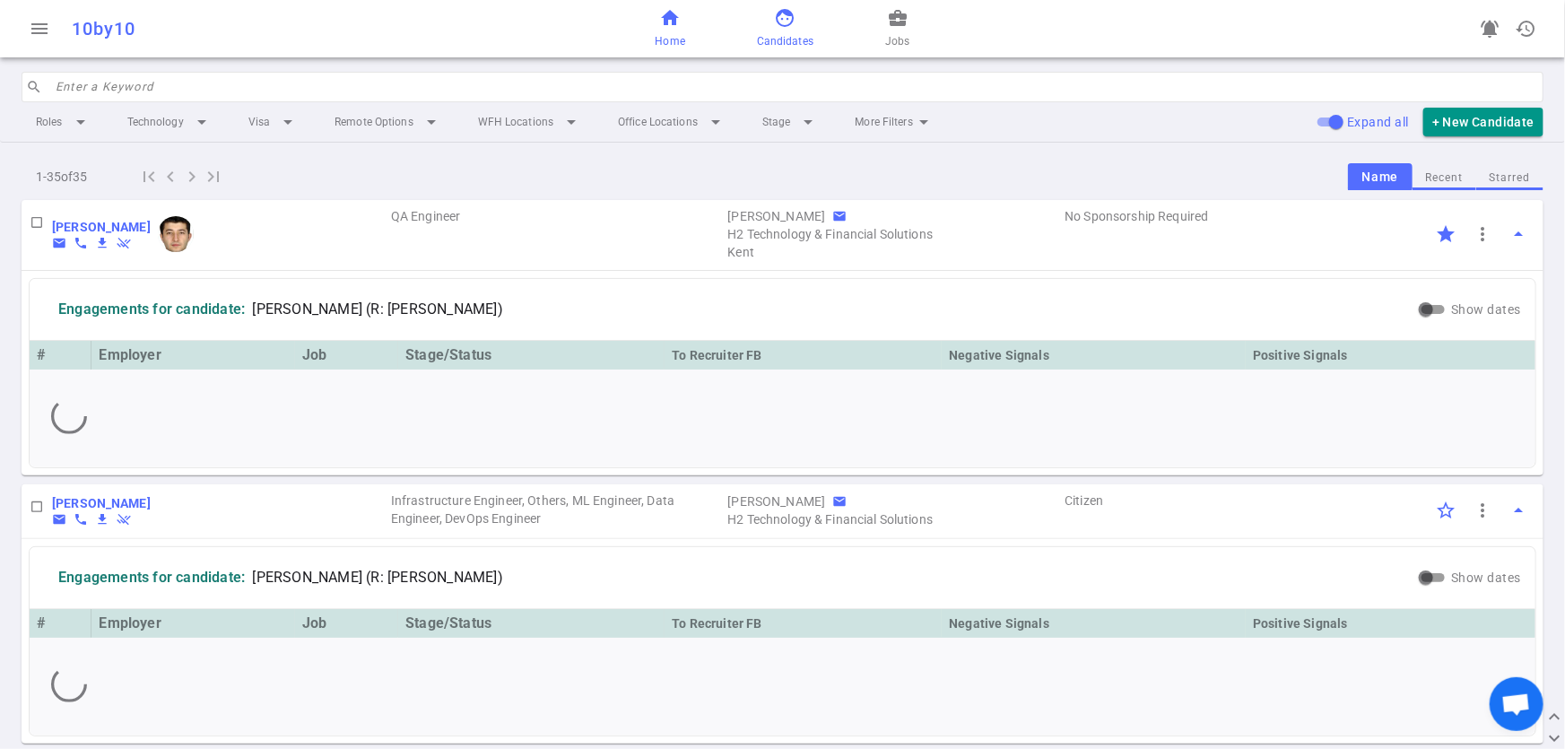
click at [669, 36] on span "Home" at bounding box center [670, 41] width 30 height 18
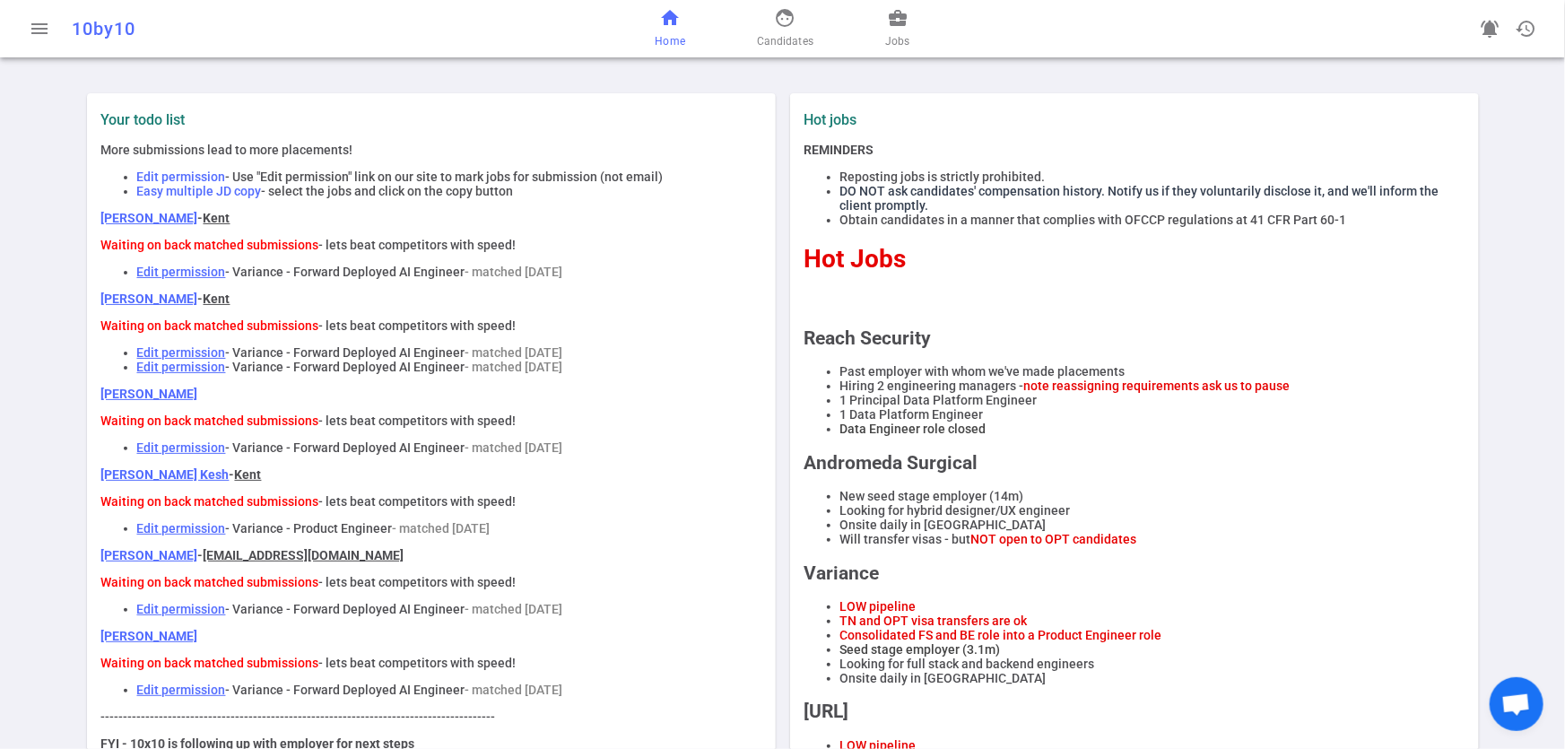
drag, startPoint x: 84, startPoint y: 215, endPoint x: 587, endPoint y: 373, distance: 527.2
click at [587, 373] on div "Your todo list More submissions lead to more placements! Edit permission - Use …" at bounding box center [431, 621] width 689 height 1056
copy div "Nick Chen - Kent Waiting on back matched submissions - lets beat competitors wi…"
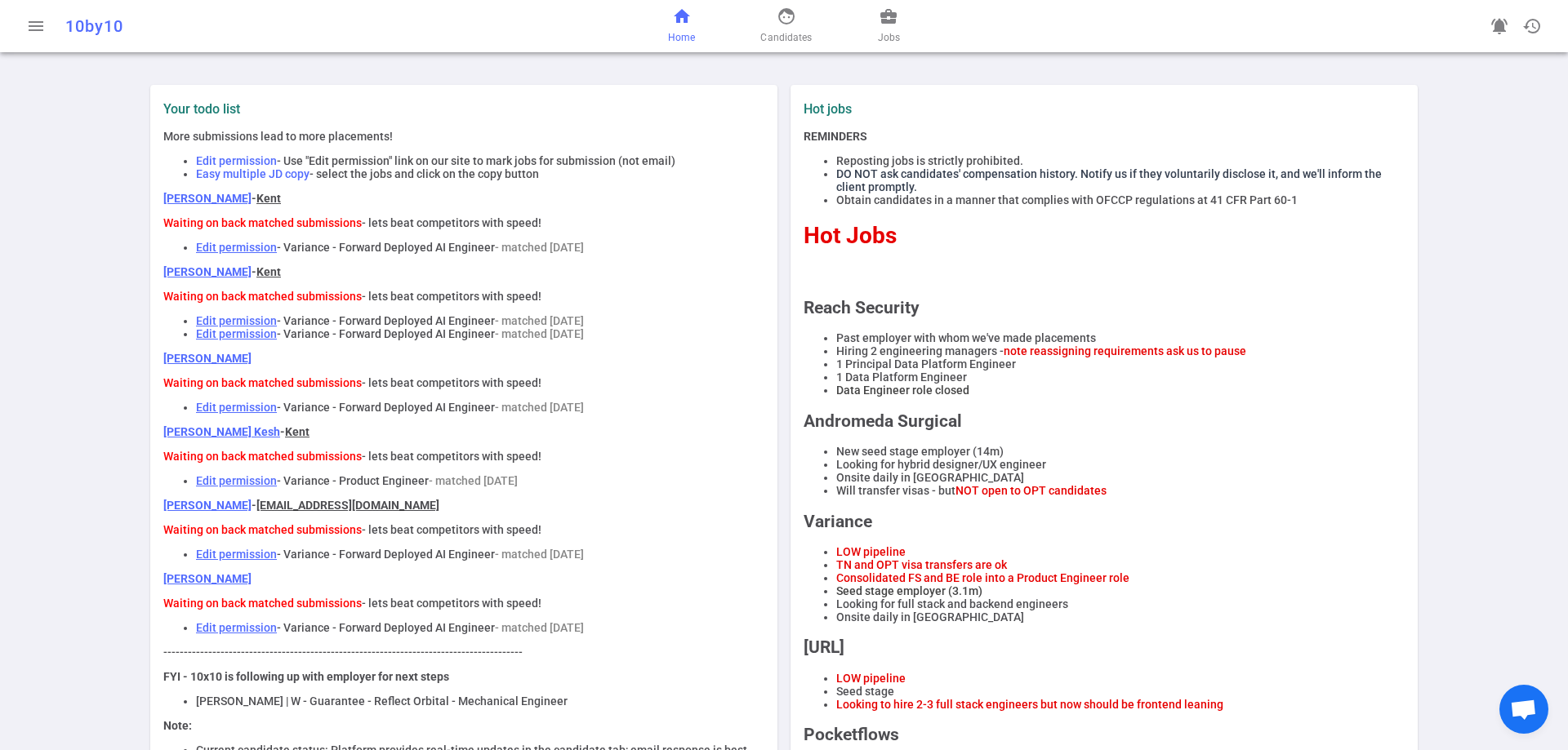
drag, startPoint x: 1097, startPoint y: 1, endPoint x: 1134, endPoint y: 72, distance: 80.1
click at [1134, 72] on div "Your todo list More submissions lead to more placements! Edit permission - Use …" at bounding box center [784, 565] width 1568 height 1000
drag, startPoint x: 443, startPoint y: 522, endPoint x: 152, endPoint y: 522, distance: 291.0
click at [157, 522] on div "Your todo list More submissions lead to more placements! Edit permission - Use …" at bounding box center [463, 542] width 614 height 882
copy p "Ashwin Mudaliar - kent@kwsearchservices.com"
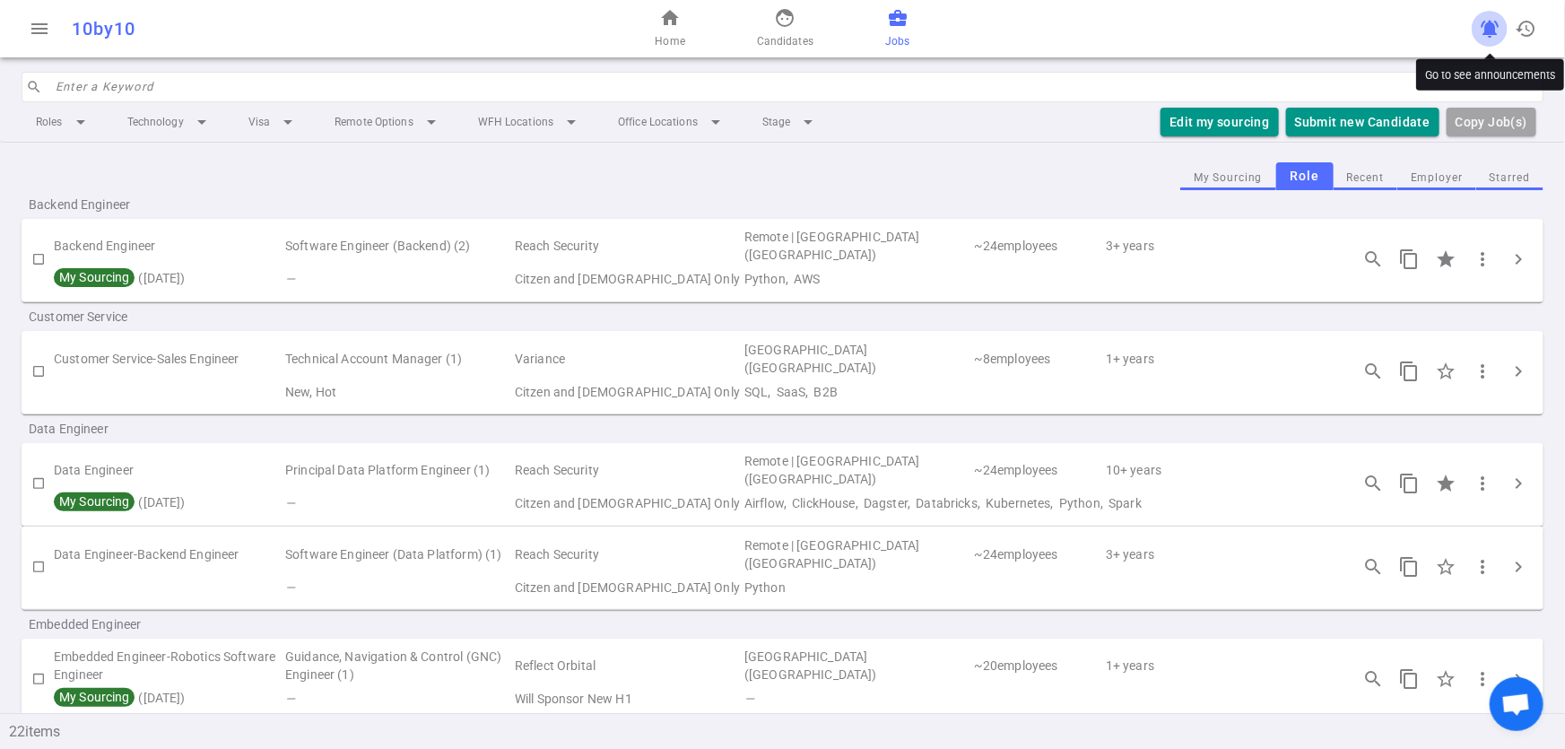
click at [1483, 27] on span "notifications_active" at bounding box center [1490, 29] width 22 height 22
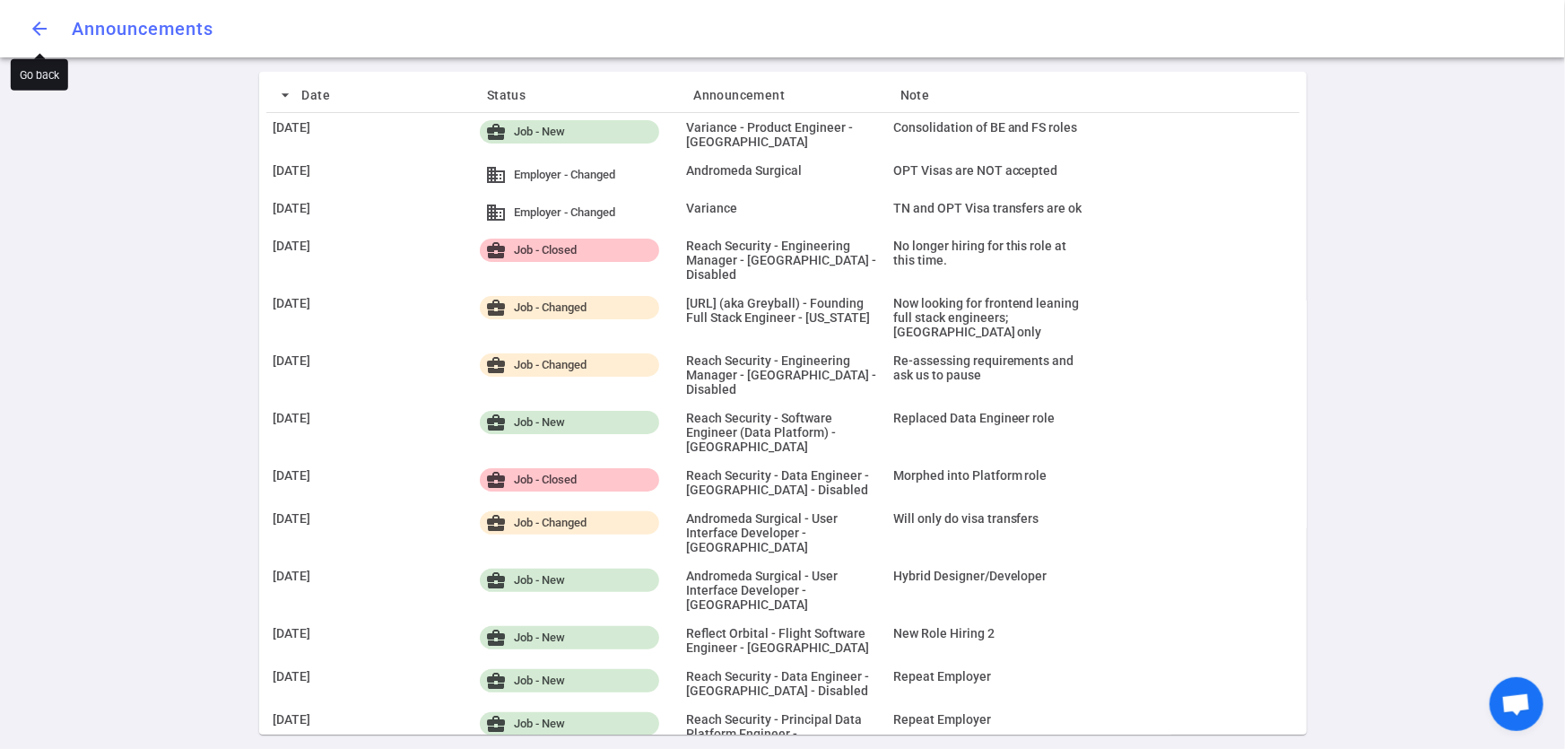
click at [51, 39] on button "arrow_back" at bounding box center [40, 29] width 36 height 36
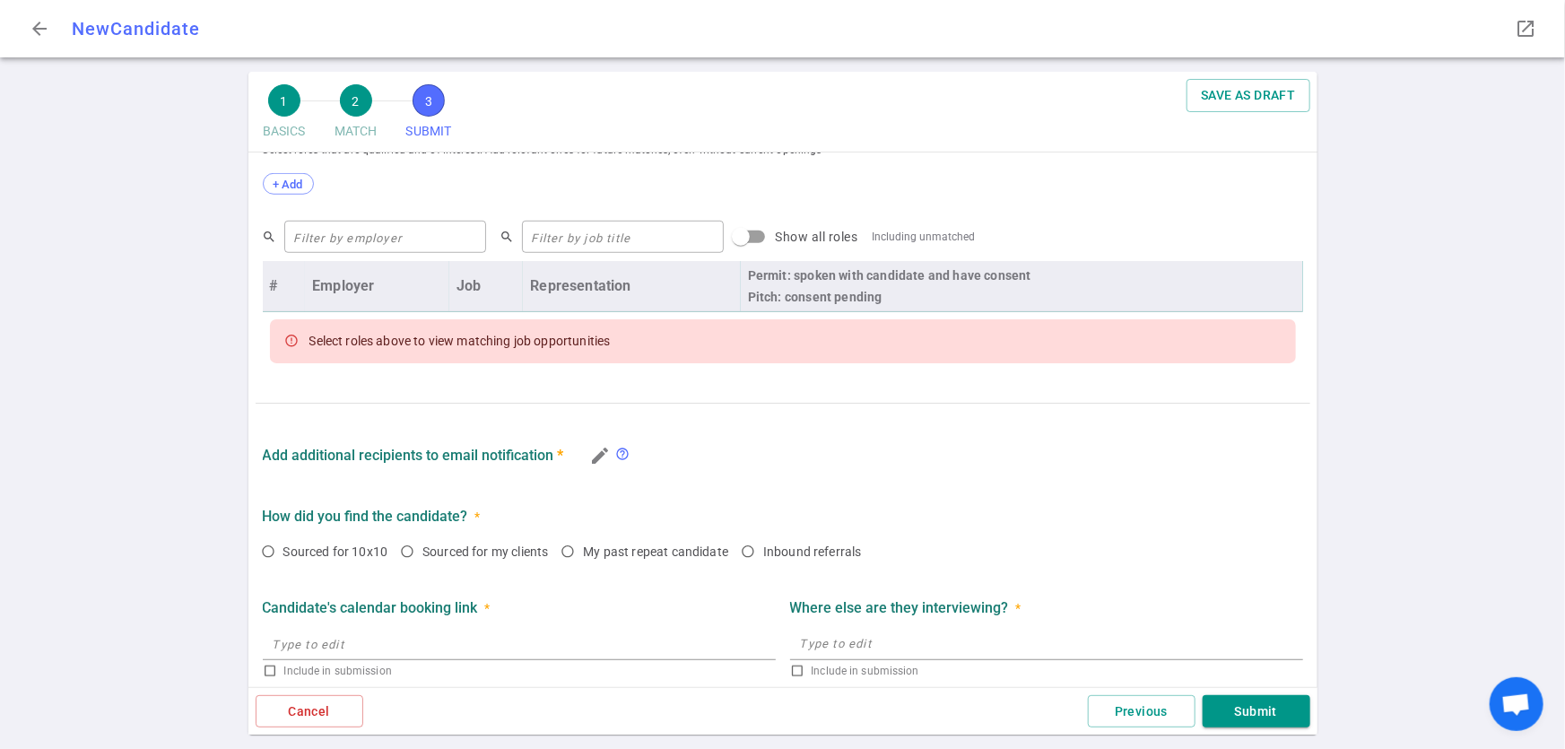
scroll to position [733, 0]
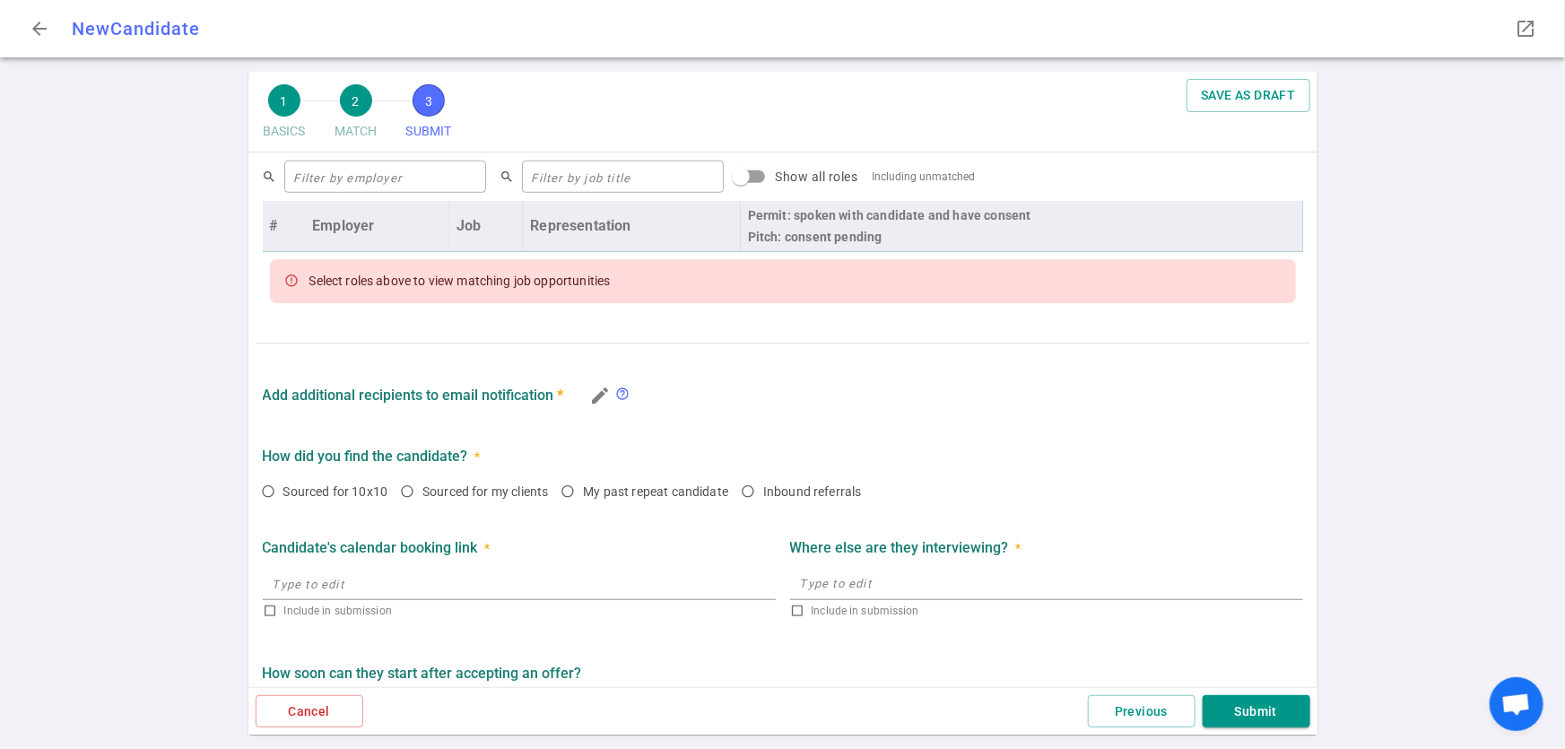
radio input "true"
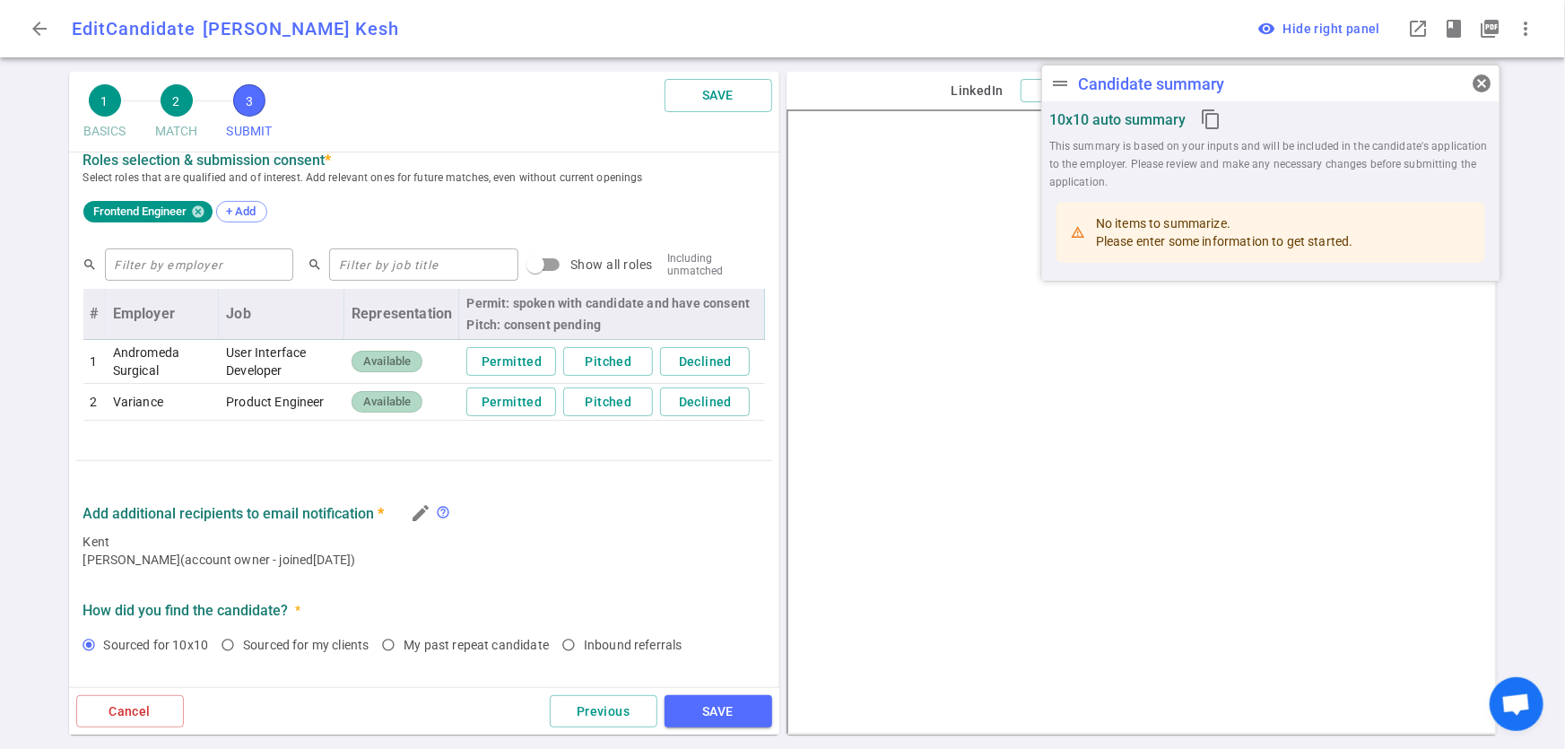
scroll to position [824, 0]
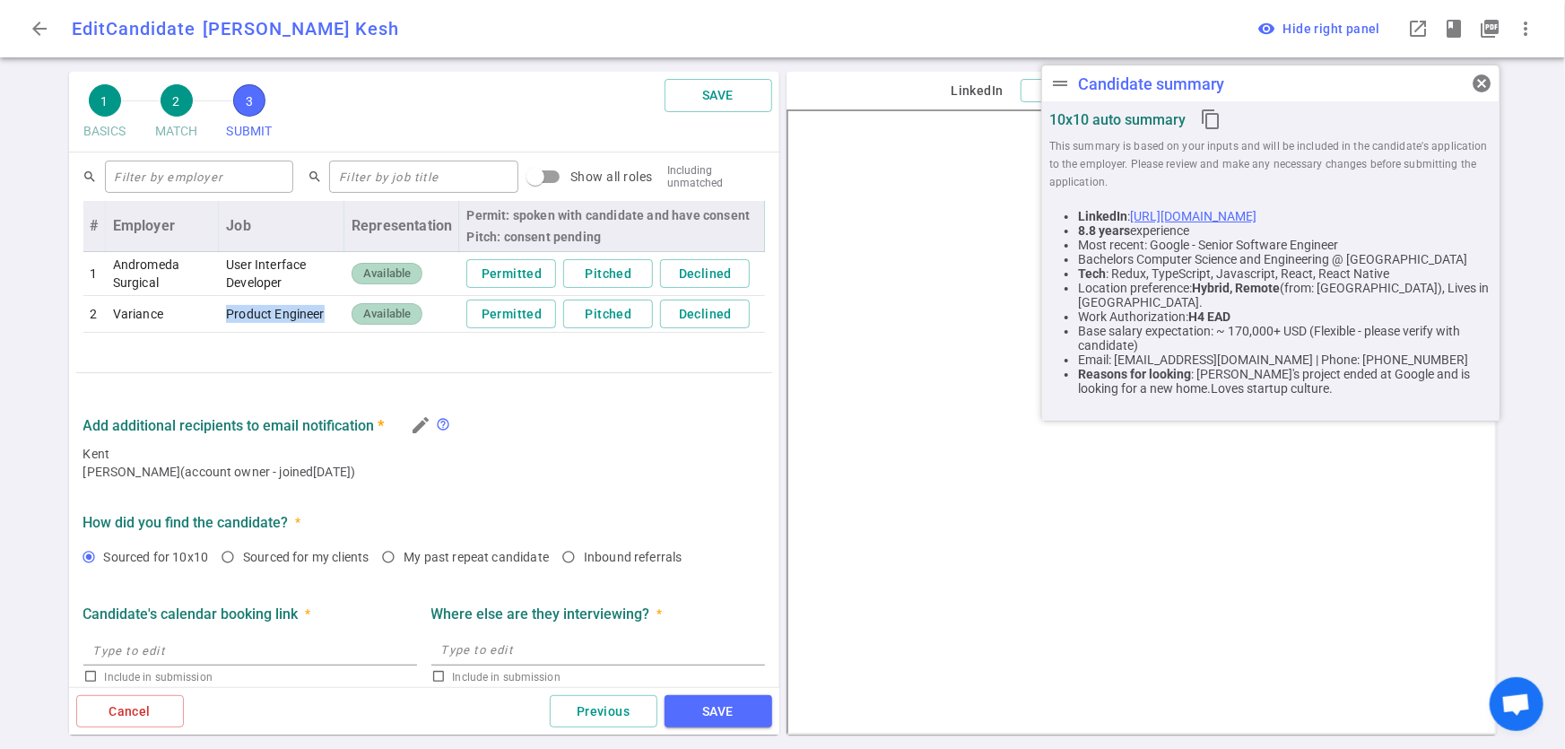
drag, startPoint x: 218, startPoint y: 314, endPoint x: 319, endPoint y: 314, distance: 101.3
click at [319, 314] on td "Product Engineer" at bounding box center [282, 315] width 126 height 38
copy td "Product Engineer"
click at [505, 314] on button "Permitted" at bounding box center [511, 314] width 90 height 30
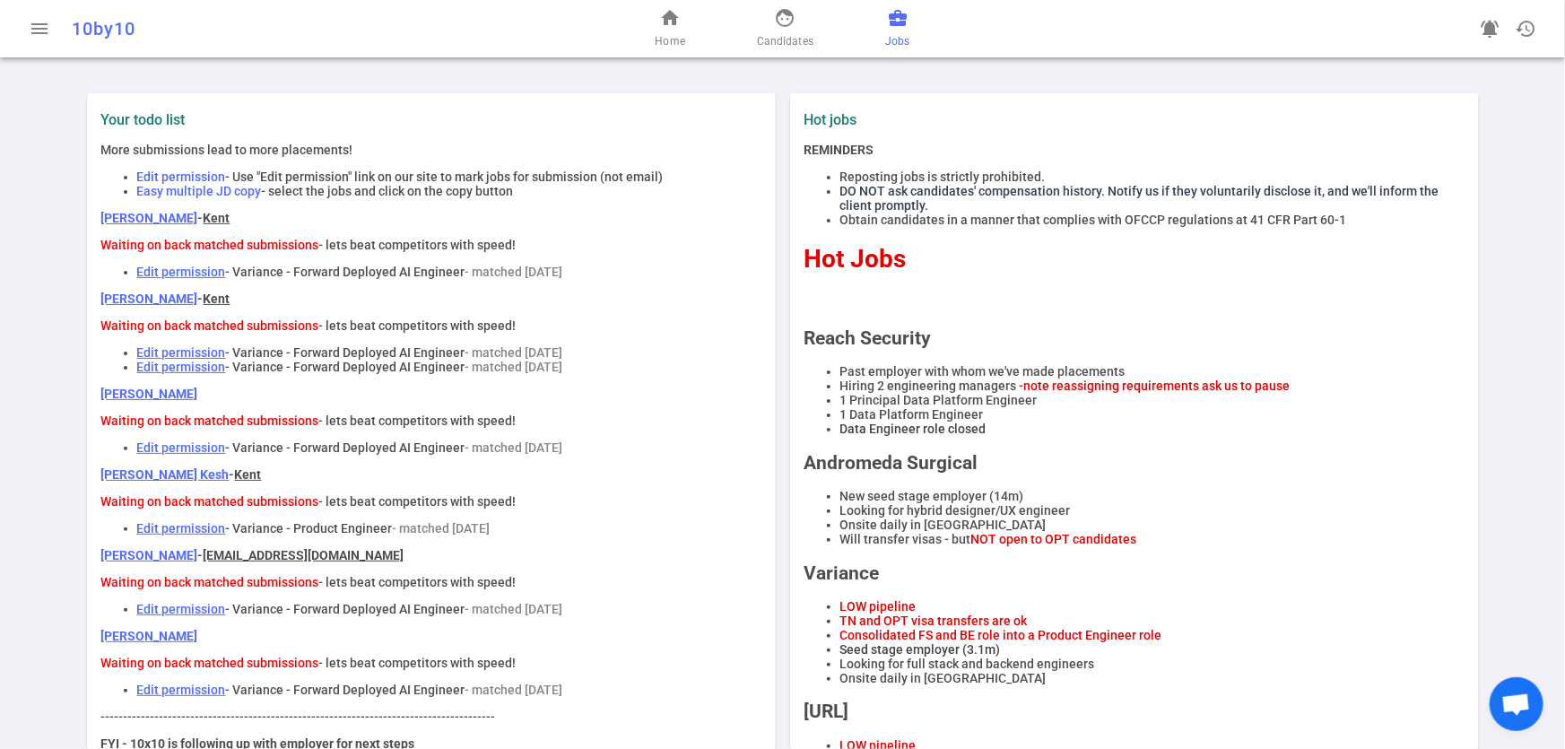
click at [894, 39] on span "Jobs" at bounding box center [897, 41] width 24 height 18
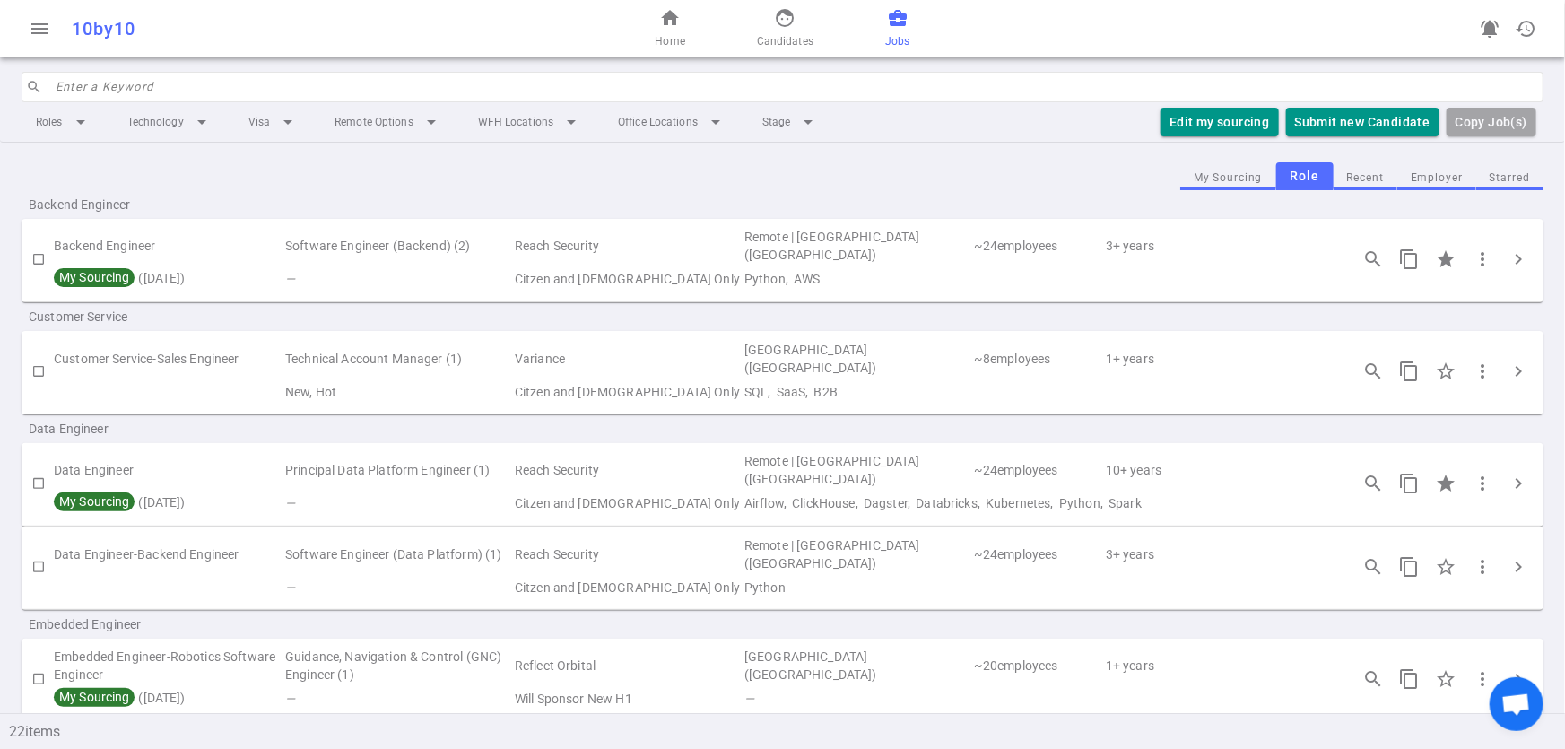
click at [1408, 173] on button "Employer" at bounding box center [1436, 178] width 79 height 24
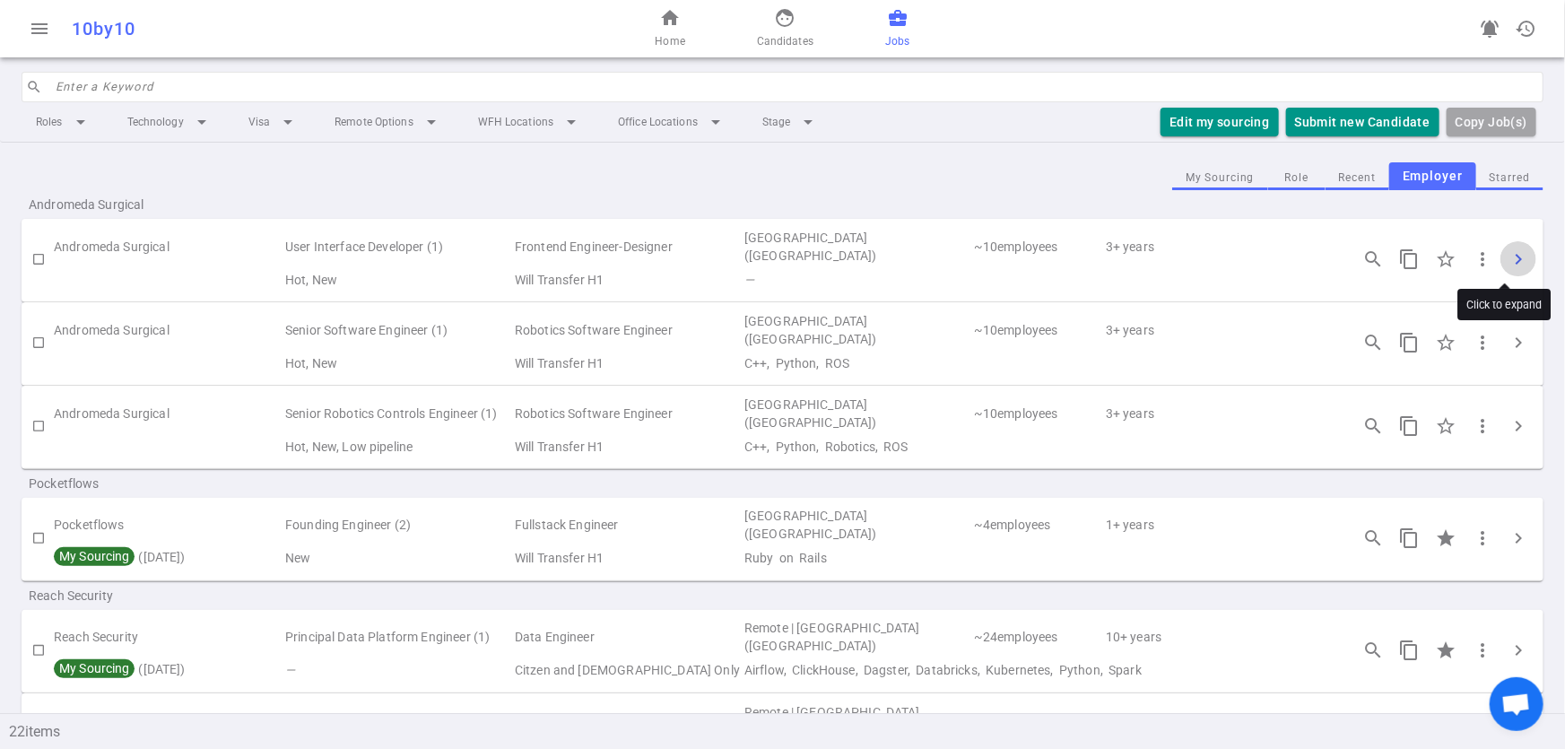
click at [1514, 255] on span "chevron_right" at bounding box center [1518, 259] width 22 height 22
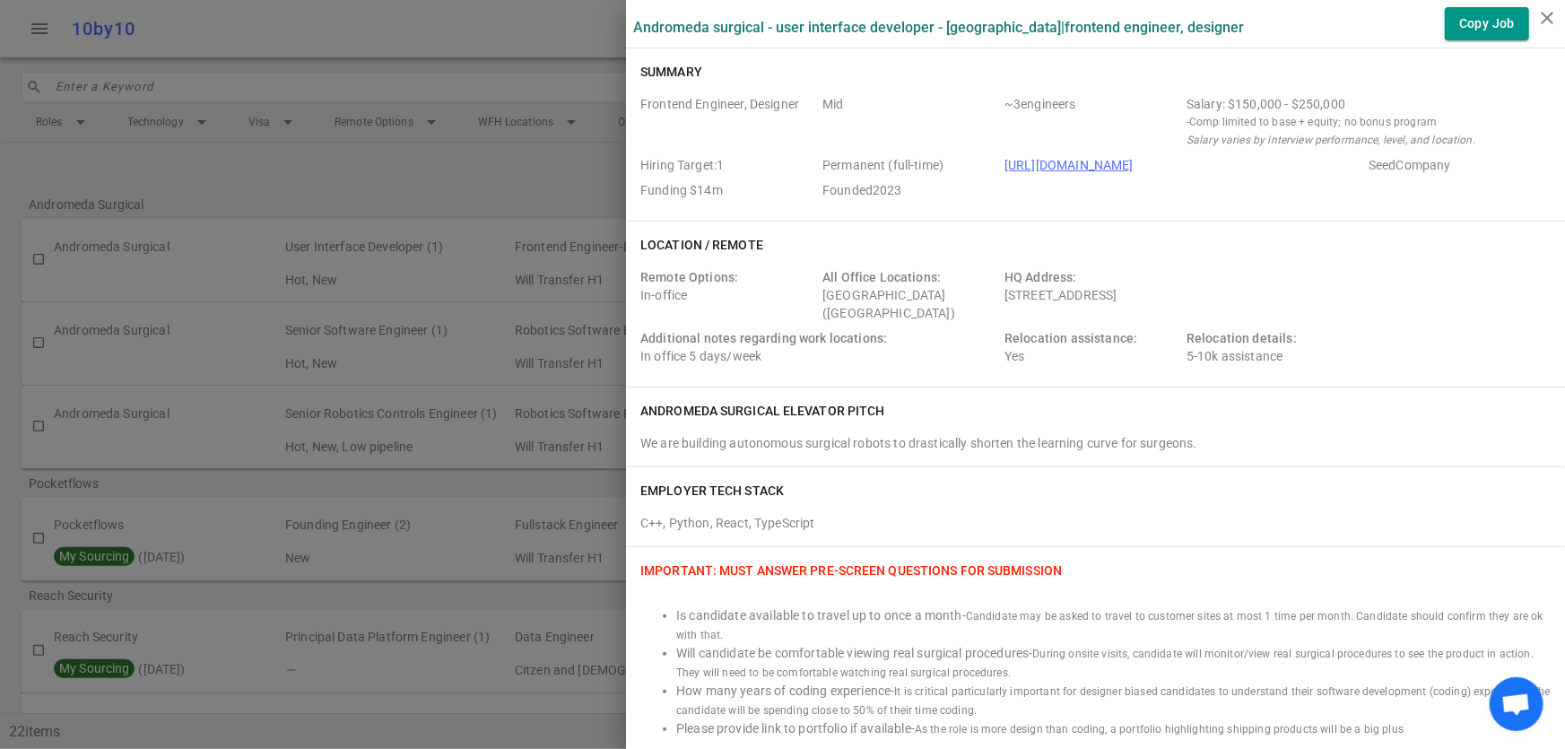
click at [633, 26] on label "Andromeda Surgical - User Interface Developer - [GEOGRAPHIC_DATA] | Frontend En…" at bounding box center [938, 27] width 611 height 17
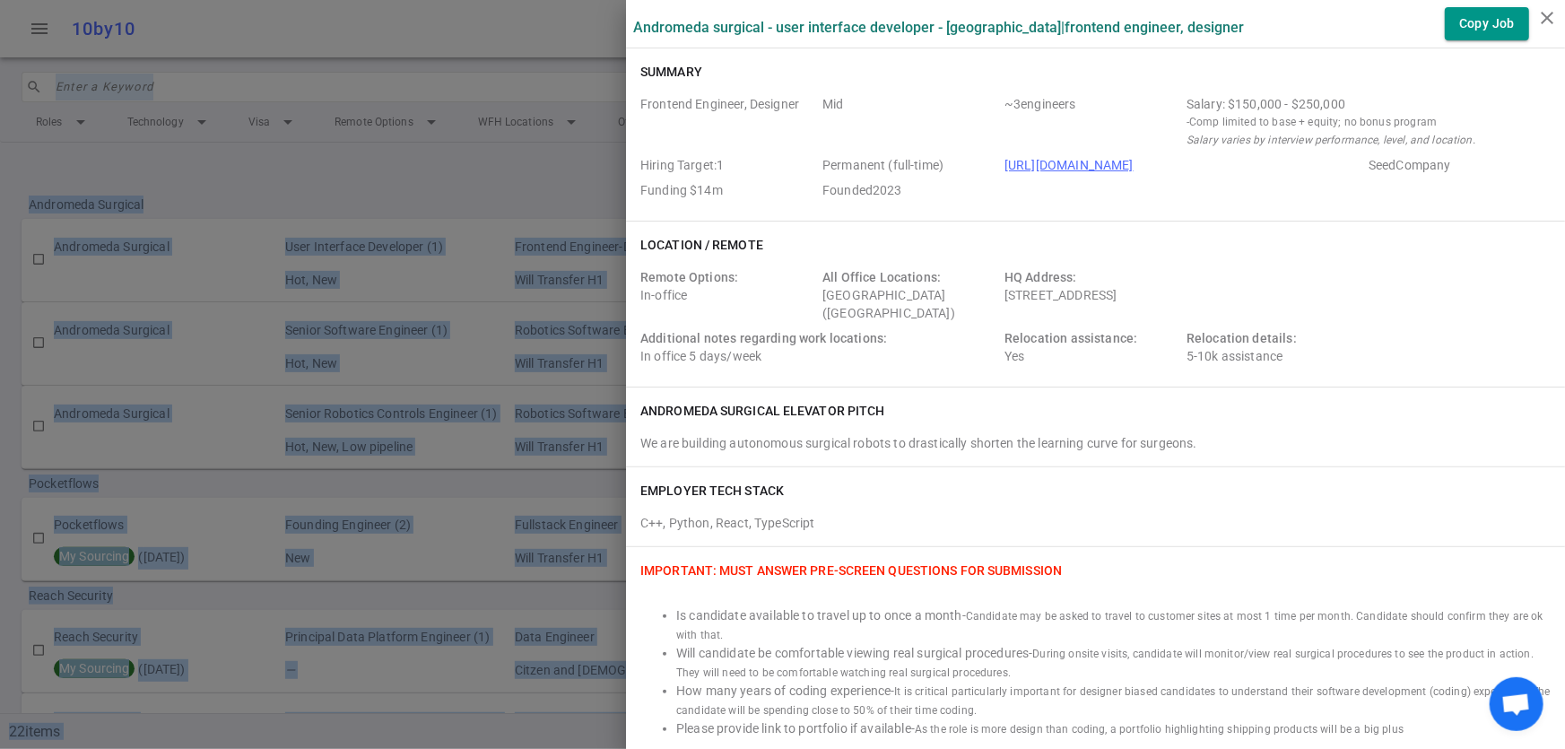
drag, startPoint x: 620, startPoint y: 30, endPoint x: 1200, endPoint y: -99, distance: 593.3
click at [1200, 0] on html "menu 10by10 home Home face Candidates business_center Jobs notifications_active…" at bounding box center [782, 443] width 1565 height 887
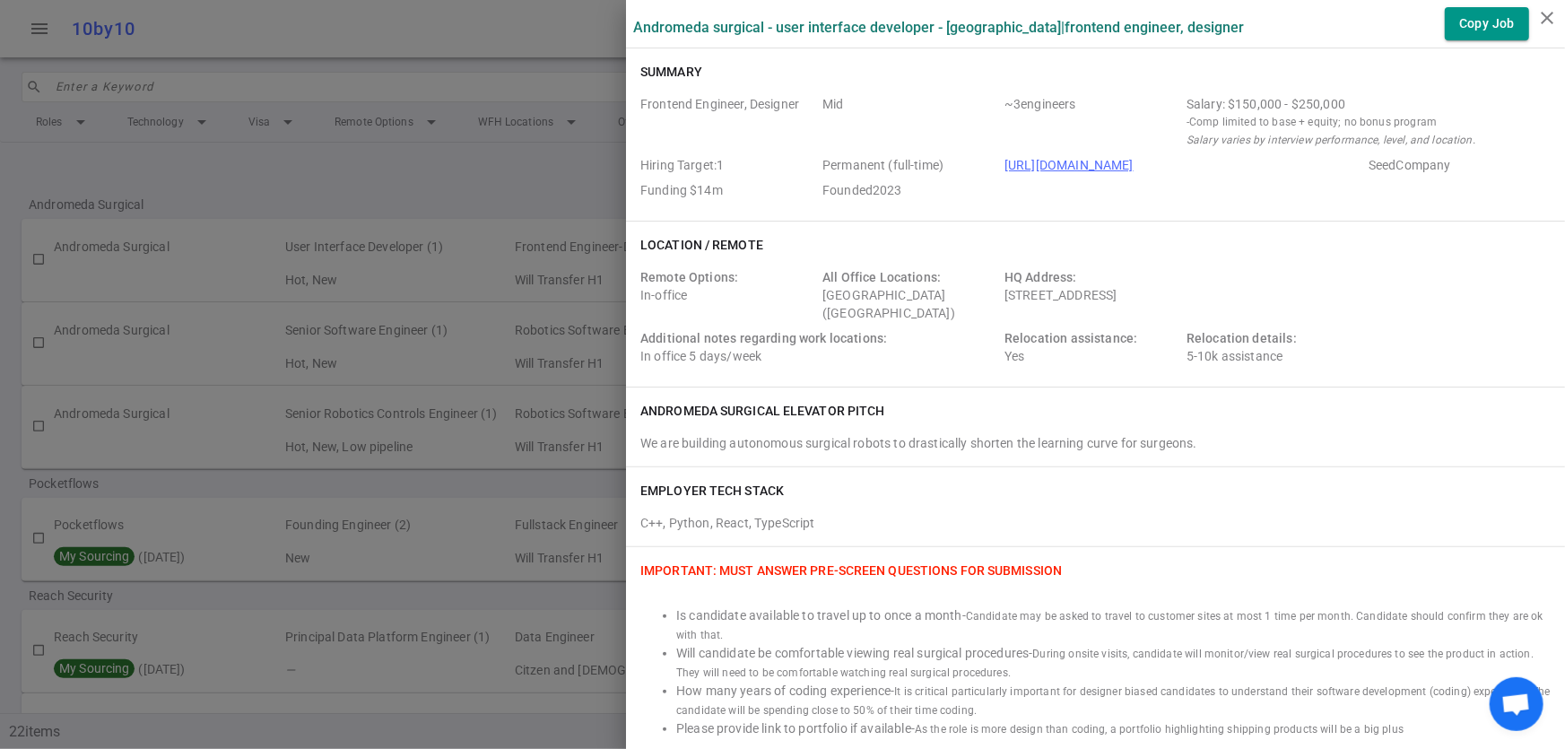
click at [910, 82] on div "Summary Frontend Engineer, Designer Mid ~ 3 engineers Salary: $150,000 - $250,0…" at bounding box center [1095, 134] width 939 height 172
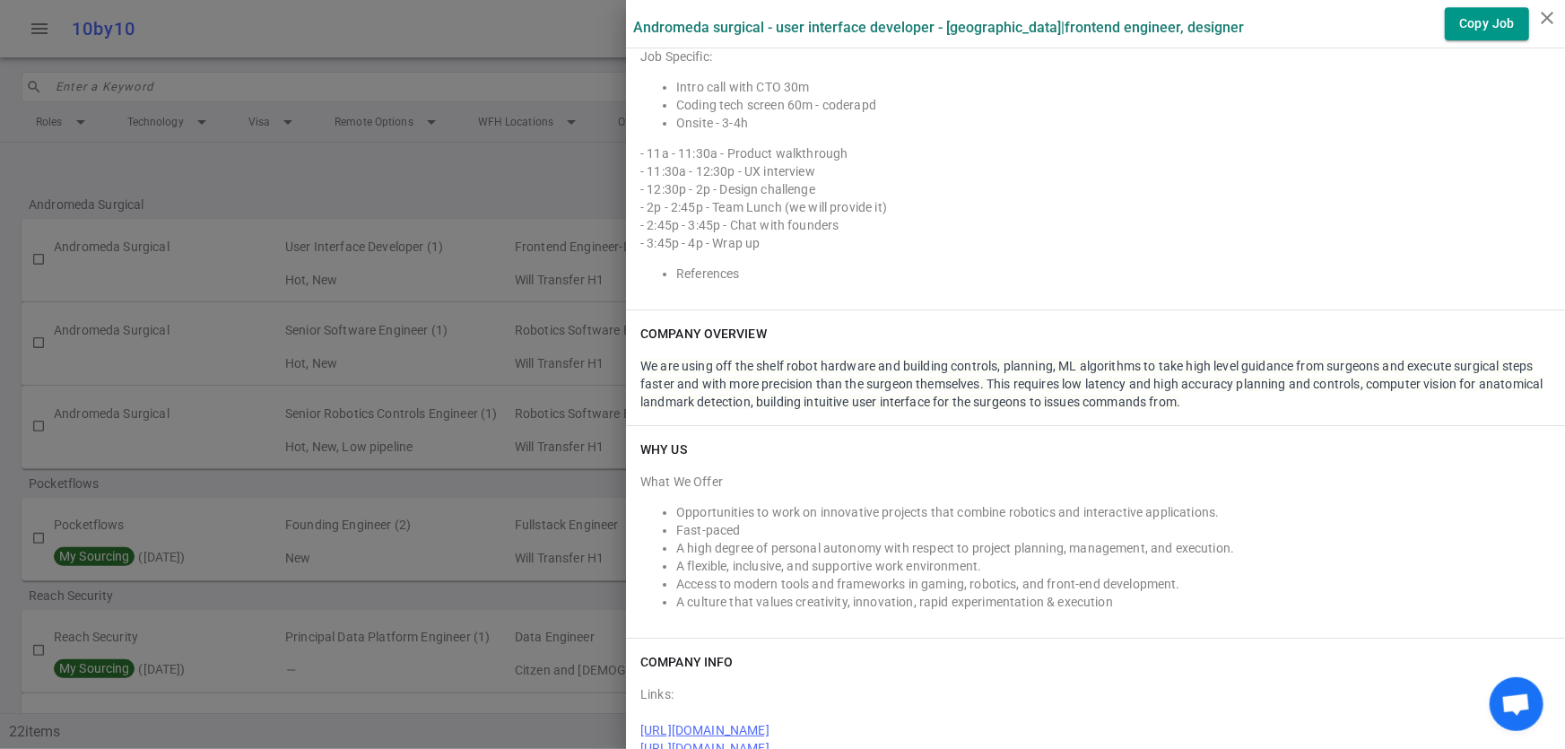
scroll to position [3032, 0]
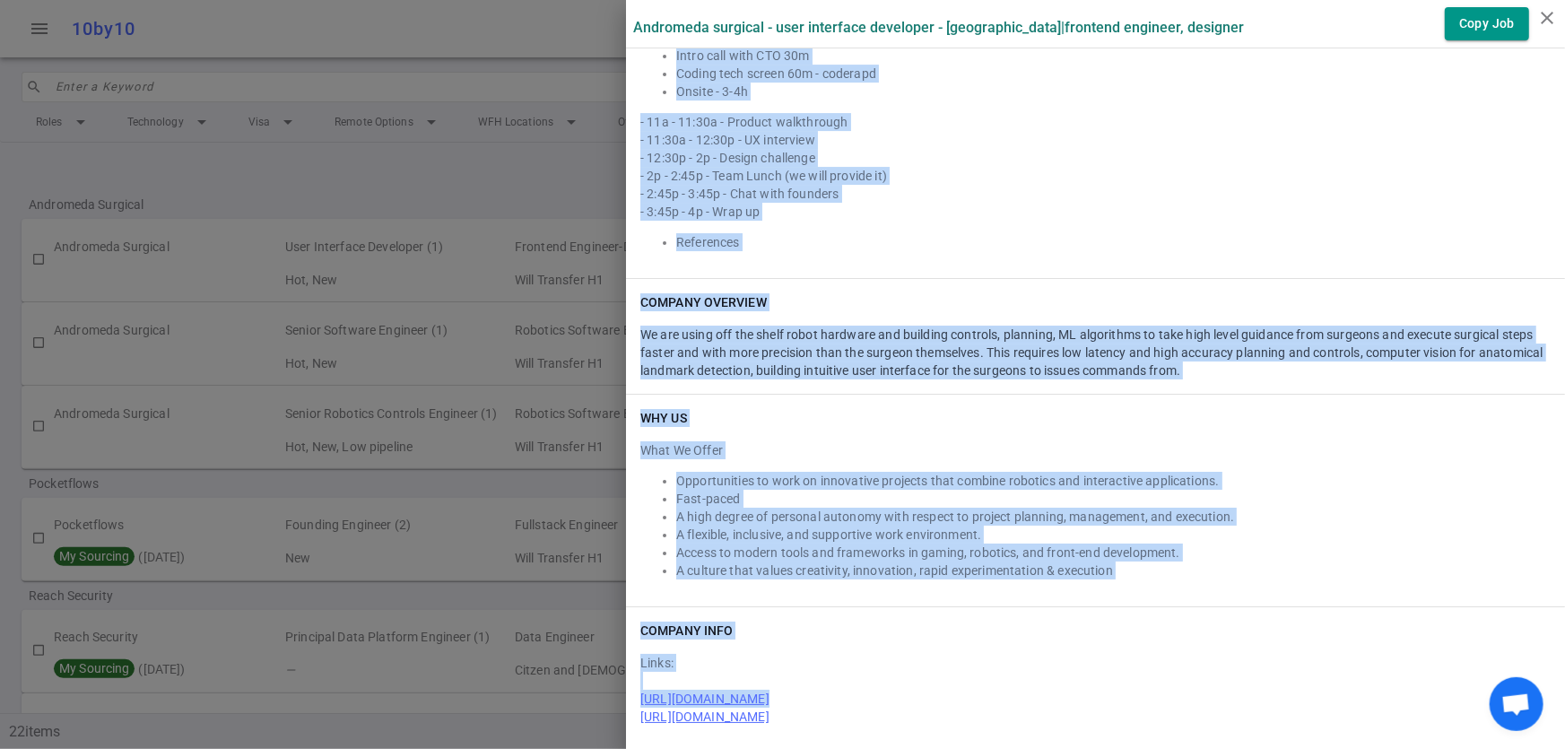
drag, startPoint x: 624, startPoint y: 65, endPoint x: 1184, endPoint y: 743, distance: 879.0
copy div "Loremip Dolorsit Ametcons, Adipisci Eli ~ 8 seddoeius Tempor: $152,182 - $957,6…"
click at [1040, 135] on div "- 11:30a - 12:30p - UX interview" at bounding box center [1095, 140] width 910 height 18
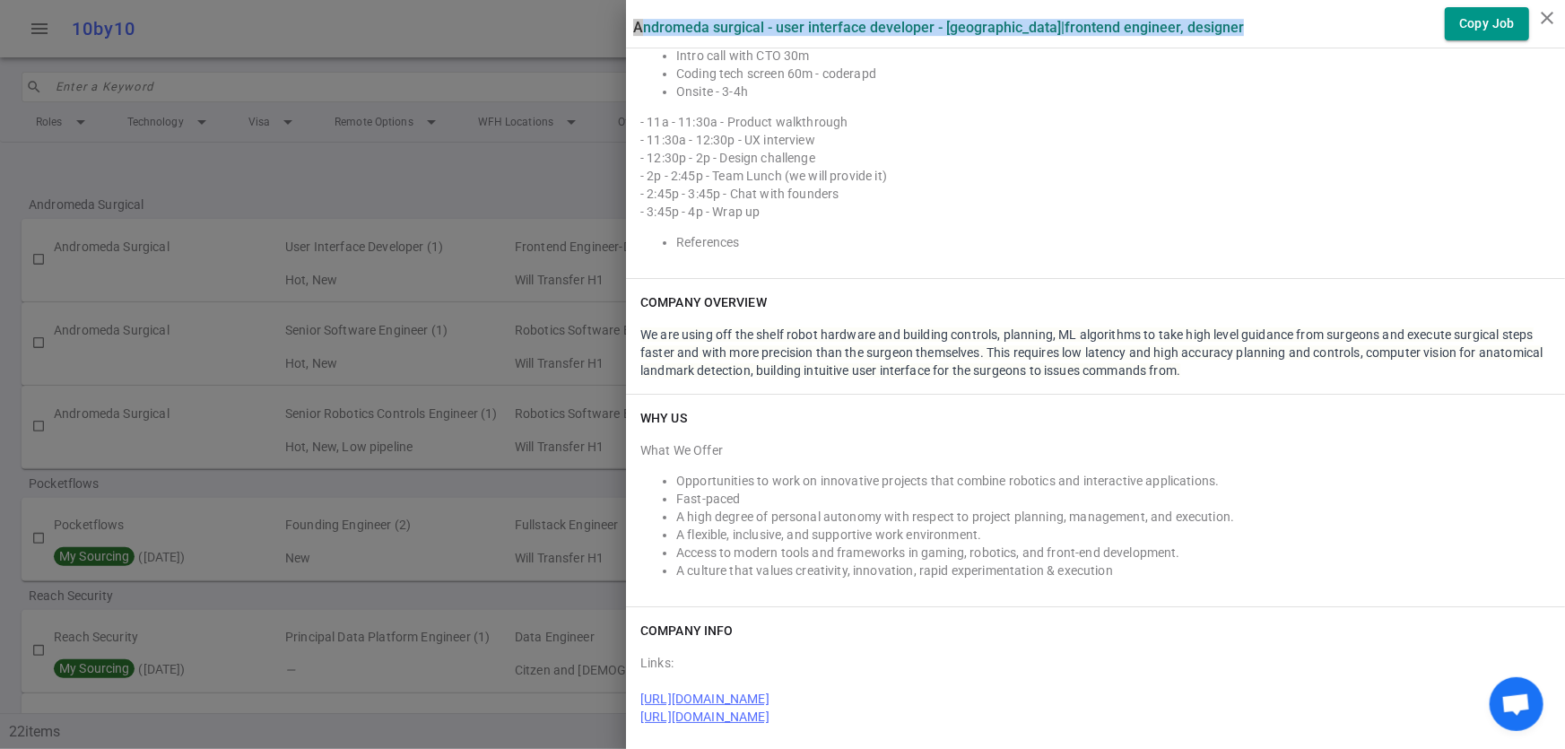
drag, startPoint x: 1222, startPoint y: 27, endPoint x: 612, endPoint y: 37, distance: 610.7
click at [626, 37] on div "Andromeda Surgical - User Interface Developer - [GEOGRAPHIC_DATA] | Frontend En…" at bounding box center [1095, 23] width 939 height 33
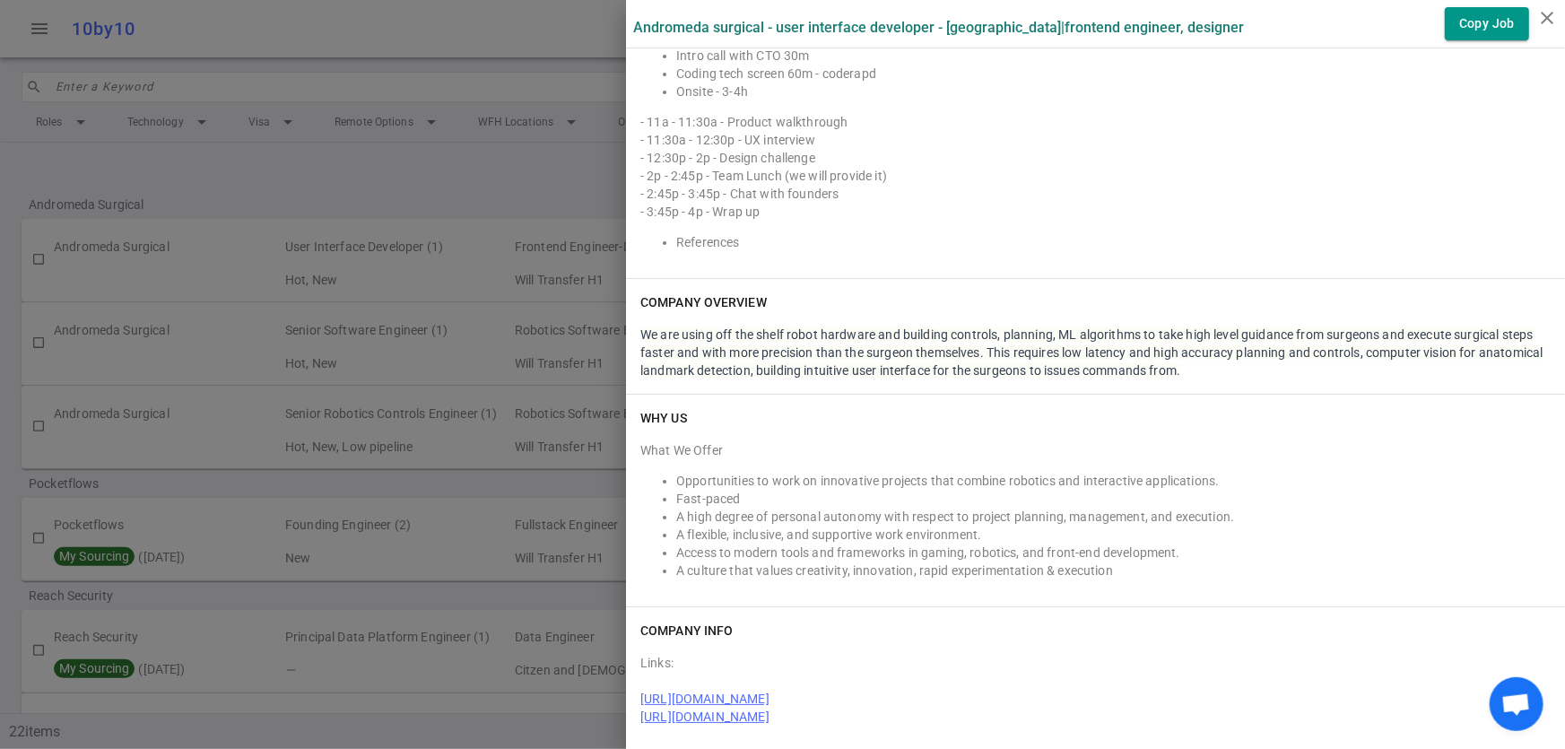
drag, startPoint x: 650, startPoint y: 28, endPoint x: 1349, endPoint y: 134, distance: 707.5
click at [1357, 149] on div "- 12:30p - 2p - Design challenge" at bounding box center [1095, 158] width 910 height 18
drag, startPoint x: 1271, startPoint y: 22, endPoint x: 759, endPoint y: 36, distance: 511.3
click at [759, 36] on div "Andromeda Surgical - User Interface Developer - [GEOGRAPHIC_DATA] | Frontend En…" at bounding box center [1095, 23] width 939 height 33
drag, startPoint x: 776, startPoint y: 28, endPoint x: 1396, endPoint y: 128, distance: 628.6
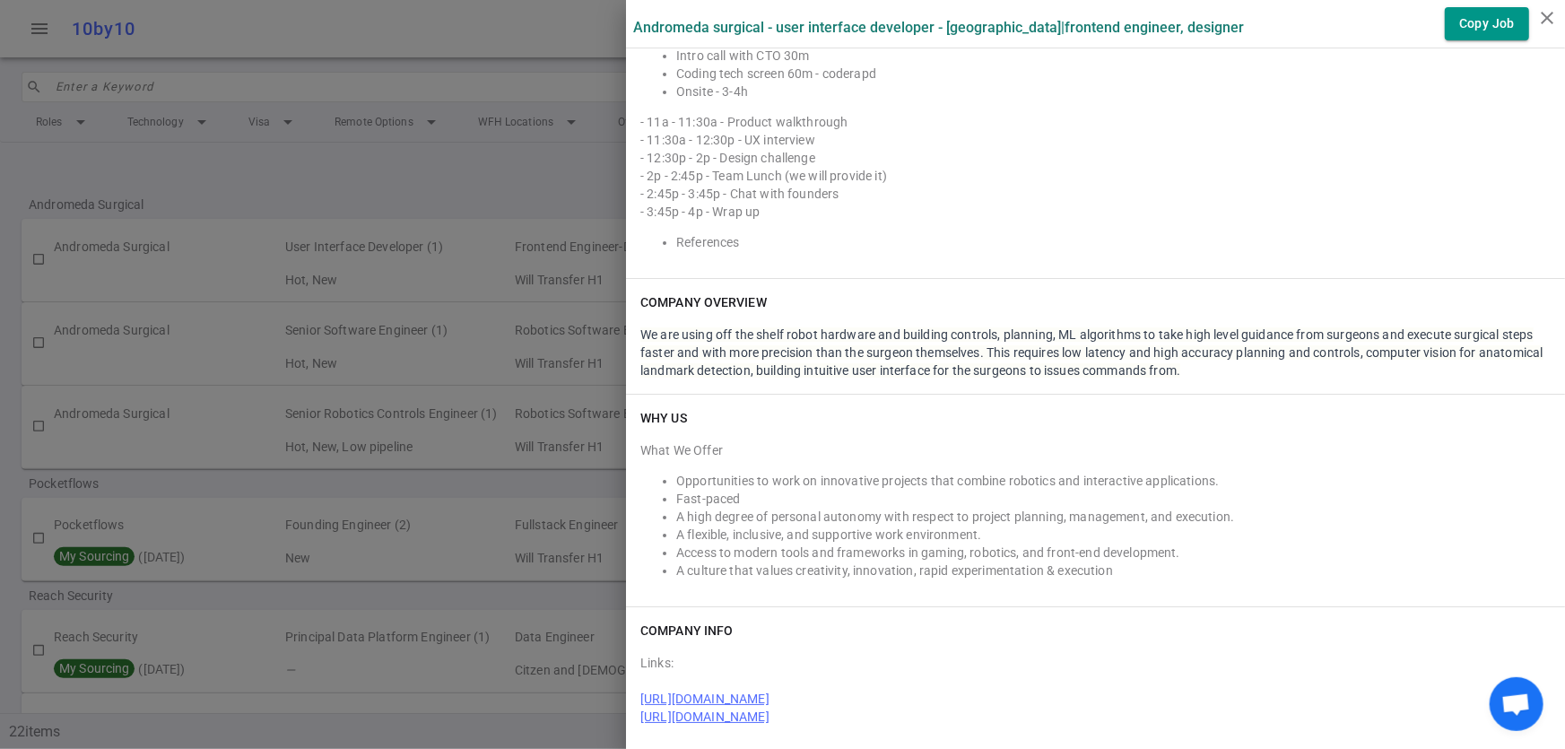
click at [1396, 131] on div "- 11:30a - 12:30p - UX interview" at bounding box center [1095, 140] width 910 height 18
drag, startPoint x: 1314, startPoint y: 26, endPoint x: 853, endPoint y: 30, distance: 460.9
click at [853, 30] on div "Andromeda Surgical - User Interface Developer - [GEOGRAPHIC_DATA] | Frontend En…" at bounding box center [1095, 23] width 939 height 33
copy label "Developer - [GEOGRAPHIC_DATA] | Frontend Engineer, Designer"
